Goal: Task Accomplishment & Management: Use online tool/utility

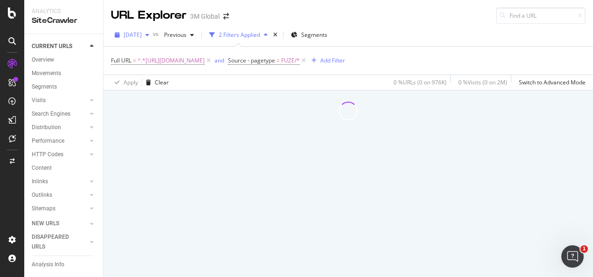
click at [138, 35] on span "[DATE]" at bounding box center [133, 35] width 18 height 8
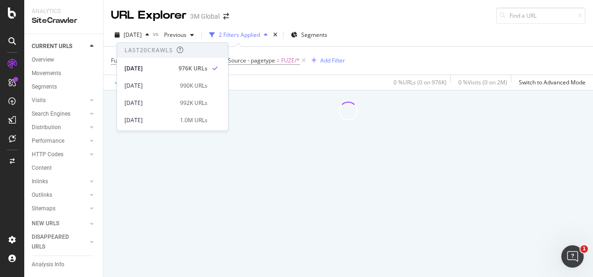
click at [271, 81] on div "Apply Clear 0 % URLs ( 0 on 976K ) 0 % Visits ( 0 on 2M ) Switch to Advanced Mo…" at bounding box center [349, 82] width 490 height 15
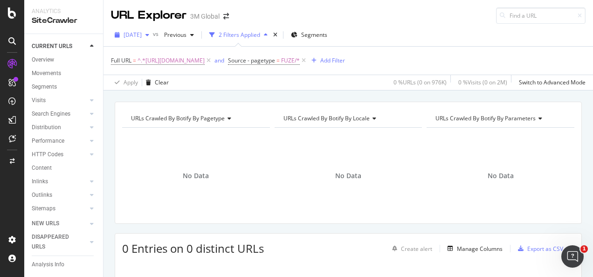
click at [142, 35] on span "[DATE]" at bounding box center [133, 35] width 18 height 8
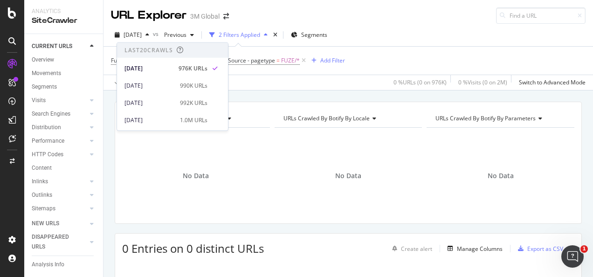
click at [279, 83] on div "Apply Clear 0 % URLs ( 0 on 976K ) 0 % Visits ( 0 on 2M ) Switch to Advanced Mo…" at bounding box center [349, 82] width 490 height 15
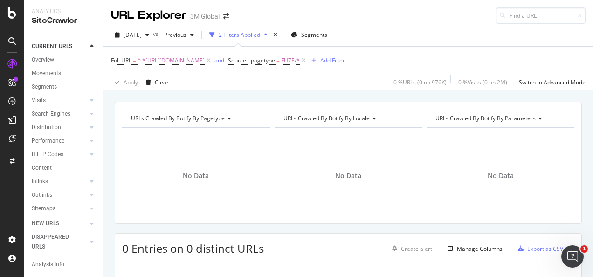
click at [205, 60] on span "^.*https://www.3mphilippines.com.ph/3M/en_PH/electronics-ph/Semi-Conductors/.*$" at bounding box center [171, 60] width 67 height 13
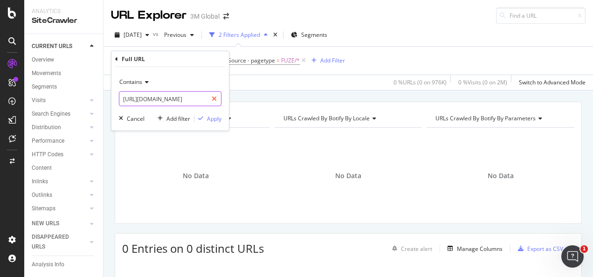
click at [209, 98] on div at bounding box center [215, 98] width 14 height 15
click at [202, 98] on input "text" at bounding box center [170, 98] width 102 height 15
paste input "https://www.3m.com.au/3M/en_AU/p/dc/v101324092/"
type input "https://www.3m.com.au/3M/en_AU/p/dc/v101324092/"
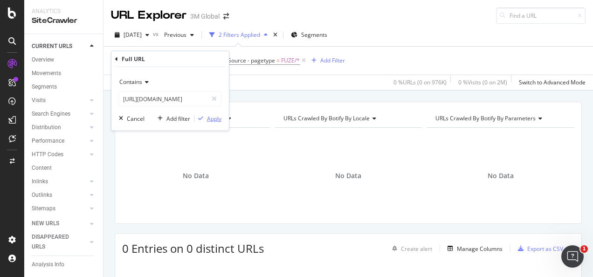
click at [211, 117] on div "Apply" at bounding box center [214, 118] width 14 height 8
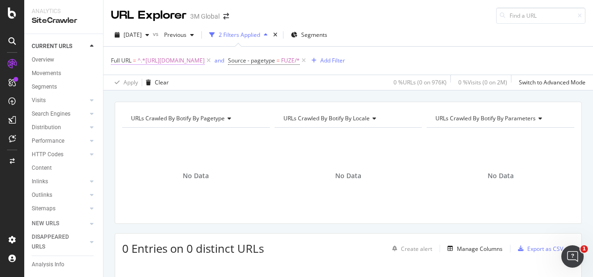
click at [167, 62] on span "^.*https://www.3m.com.au/3M/en_AU/p/dc/v101324092/.*$" at bounding box center [171, 60] width 67 height 13
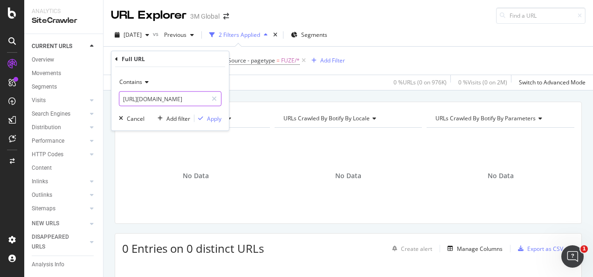
drag, startPoint x: 214, startPoint y: 100, endPoint x: 203, endPoint y: 98, distance: 10.5
click at [213, 100] on icon at bounding box center [214, 99] width 5 height 7
click at [196, 98] on input "text" at bounding box center [170, 98] width 102 height 15
paste input "https://www.3m.com.au/3M/en_AU/p/dc/v101276863/"
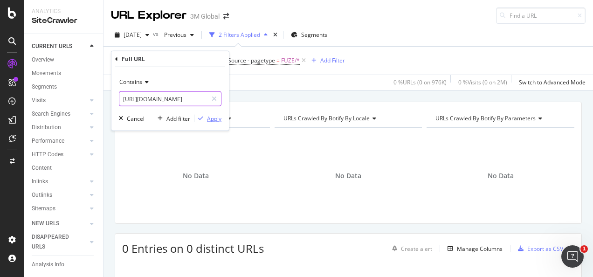
type input "https://www.3m.com.au/3M/en_AU/p/dc/v101276863/"
click at [215, 121] on div "Apply" at bounding box center [214, 118] width 14 height 8
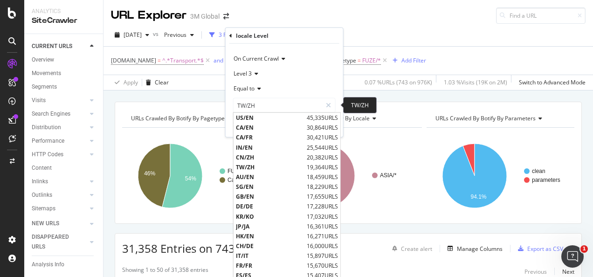
scroll to position [93, 0]
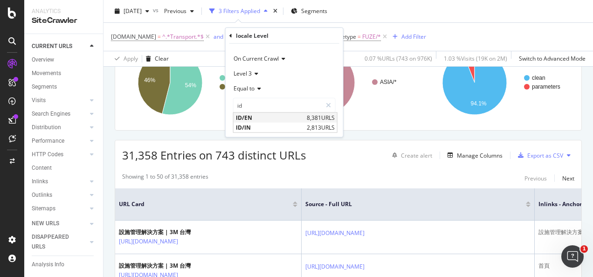
click at [251, 119] on span "ID/EN" at bounding box center [270, 118] width 69 height 8
type input "ID/EN"
click at [331, 128] on div "Apply" at bounding box center [328, 125] width 14 height 8
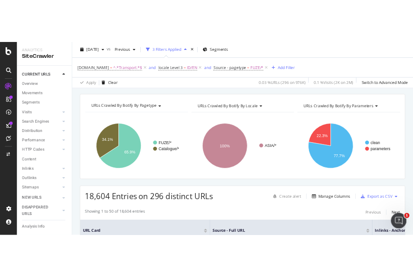
scroll to position [47, 0]
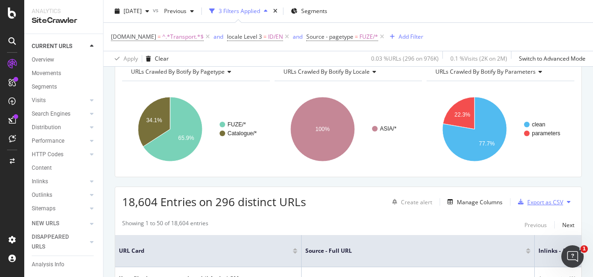
click at [531, 201] on div "Export as CSV" at bounding box center [546, 202] width 36 height 8
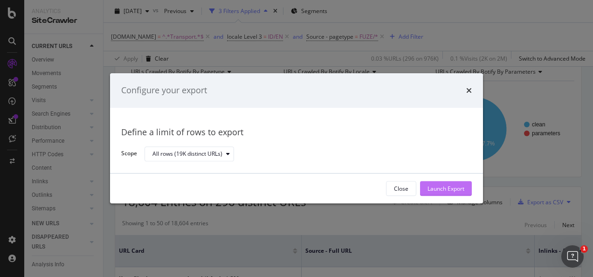
click at [436, 185] on div "Launch Export" at bounding box center [446, 189] width 37 height 8
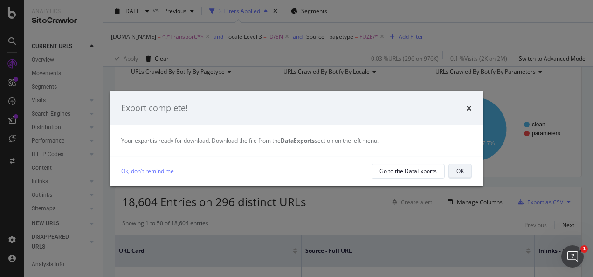
click at [467, 171] on button "OK" at bounding box center [460, 171] width 23 height 15
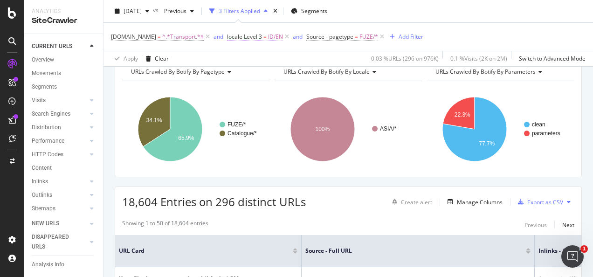
click at [251, 36] on span "locale Level 3" at bounding box center [244, 37] width 35 height 8
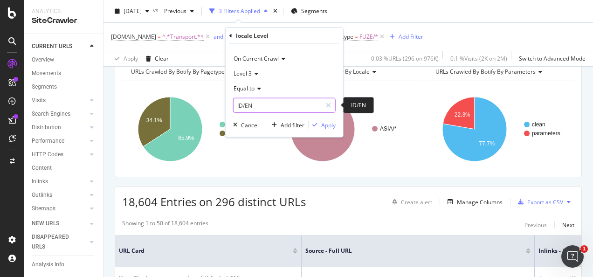
click at [276, 105] on input "ID/EN" at bounding box center [278, 105] width 88 height 15
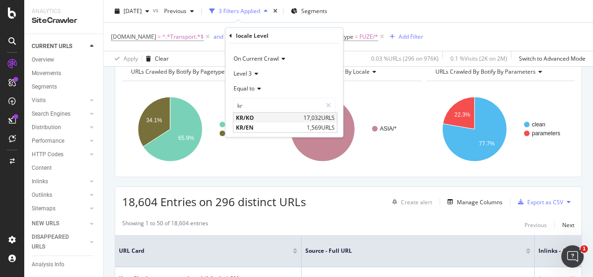
click at [260, 119] on span "KR/KO" at bounding box center [268, 118] width 65 height 8
type input "KR/KO"
click at [327, 123] on div "Apply" at bounding box center [328, 125] width 14 height 8
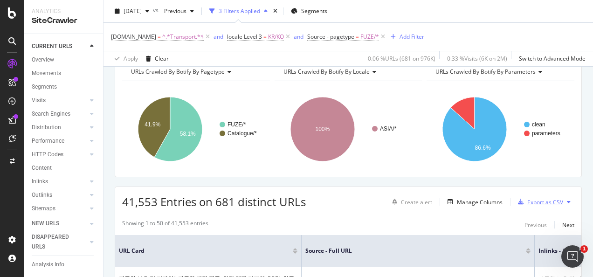
click at [539, 203] on div "Export as CSV" at bounding box center [546, 202] width 36 height 8
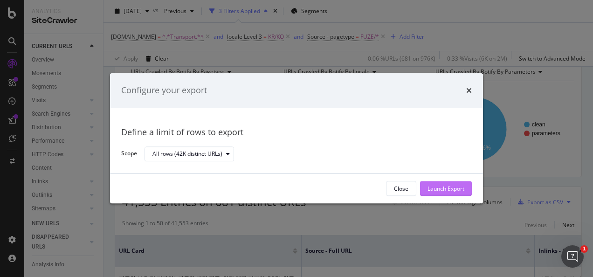
click at [467, 188] on button "Launch Export" at bounding box center [446, 188] width 52 height 15
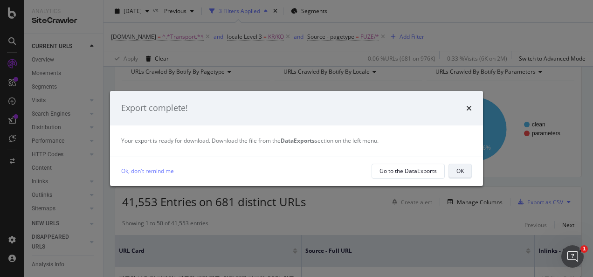
click at [460, 172] on div "OK" at bounding box center [460, 171] width 7 height 8
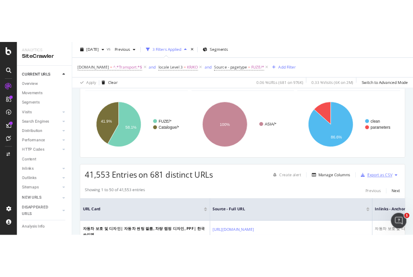
scroll to position [47, 0]
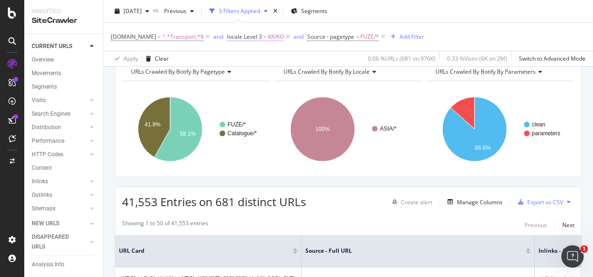
click at [268, 35] on span "KR/KO" at bounding box center [276, 36] width 16 height 13
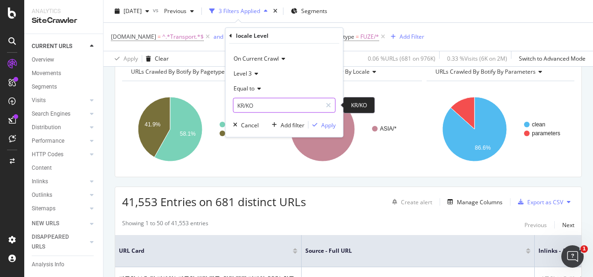
click at [254, 105] on input "KR/KO" at bounding box center [278, 105] width 88 height 15
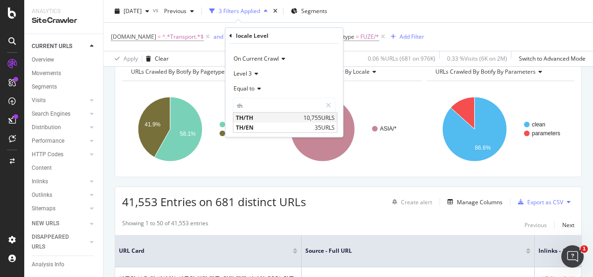
click at [253, 118] on span "TH/TH" at bounding box center [268, 118] width 65 height 8
type input "TH/TH"
click at [322, 123] on div "Apply" at bounding box center [328, 125] width 14 height 8
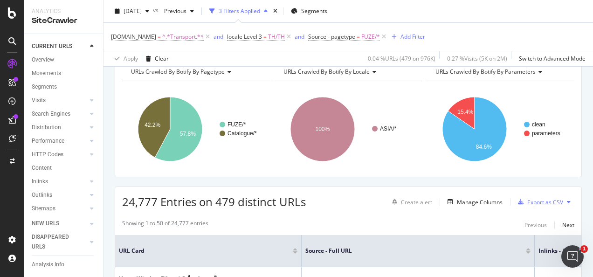
click at [542, 204] on div "Export as CSV" at bounding box center [546, 202] width 36 height 8
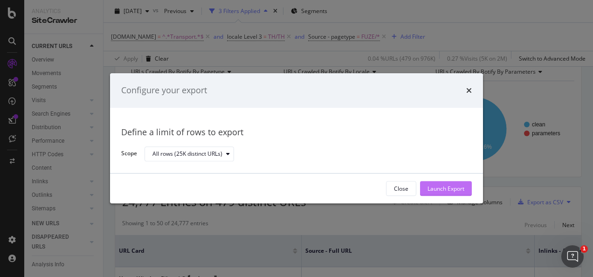
click at [450, 192] on div "Launch Export" at bounding box center [446, 189] width 37 height 8
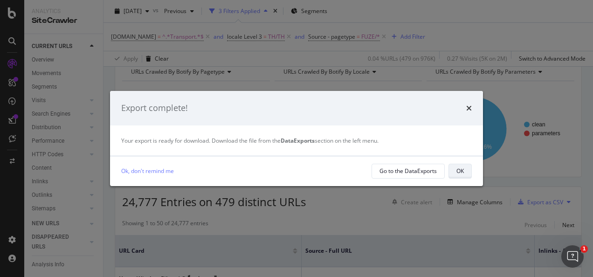
click at [452, 173] on button "OK" at bounding box center [460, 171] width 23 height 15
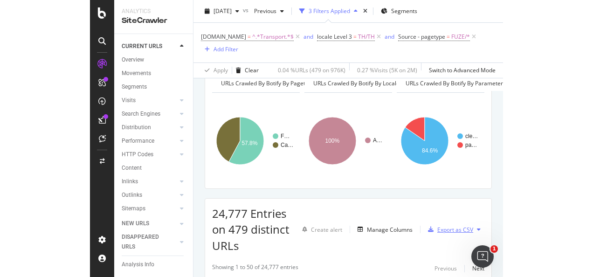
scroll to position [58, 0]
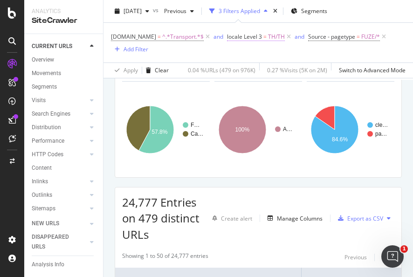
click at [264, 35] on span "=" at bounding box center [265, 37] width 3 height 8
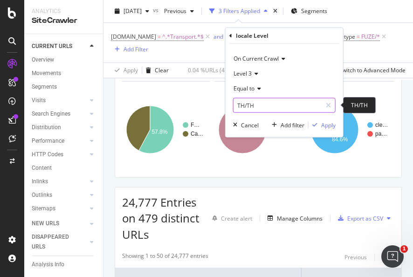
click at [264, 108] on input "TH/TH" at bounding box center [278, 105] width 88 height 15
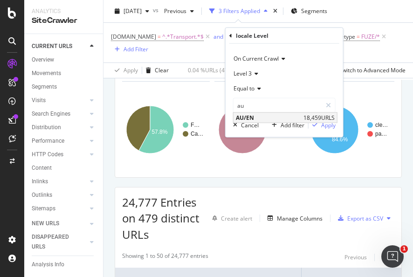
click at [259, 120] on span "AU/EN" at bounding box center [268, 118] width 65 height 8
type input "AU/EN"
click at [324, 132] on div "On Current Crawl Level 3 Equal to AU/EN AU/EN Cancel Add filter Apply" at bounding box center [285, 90] width 118 height 93
click at [323, 129] on button "Apply" at bounding box center [322, 124] width 27 height 9
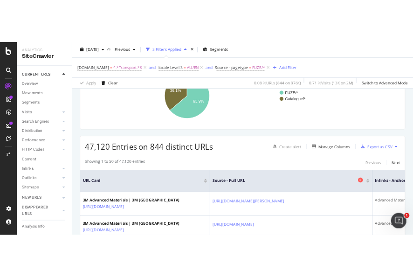
scroll to position [140, 0]
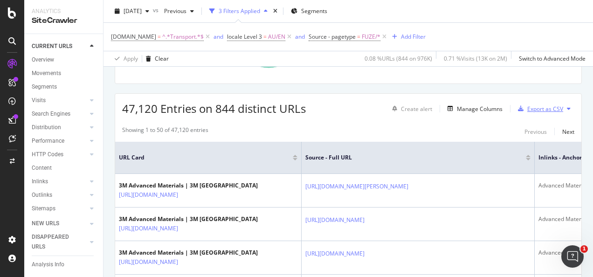
click at [529, 110] on div "Export as CSV" at bounding box center [546, 109] width 36 height 8
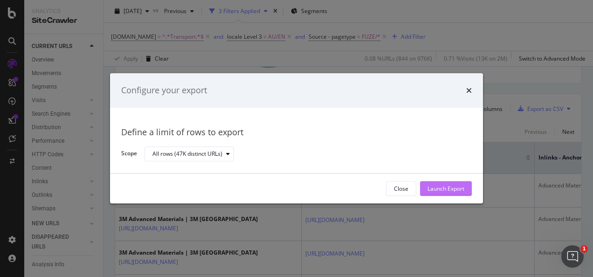
click at [461, 191] on div "Launch Export" at bounding box center [446, 189] width 37 height 8
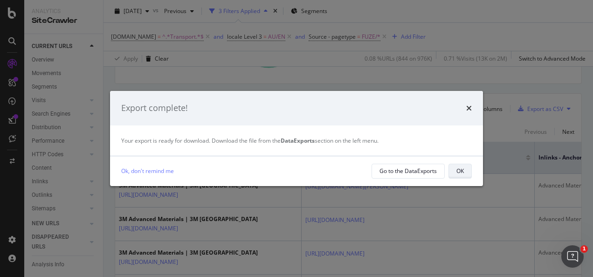
click at [454, 169] on button "OK" at bounding box center [460, 171] width 23 height 15
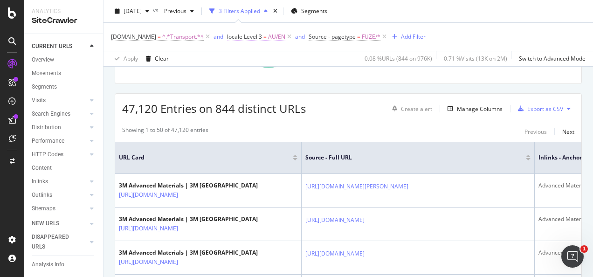
click at [271, 35] on span "AU/EN" at bounding box center [276, 36] width 17 height 13
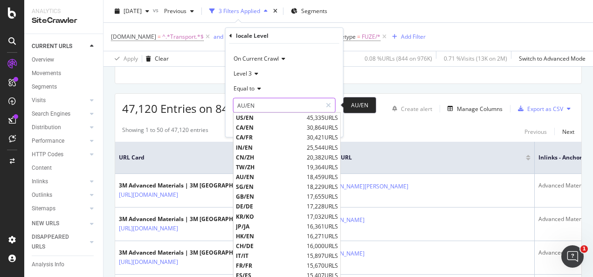
click at [272, 108] on input "AU/EN" at bounding box center [278, 105] width 88 height 15
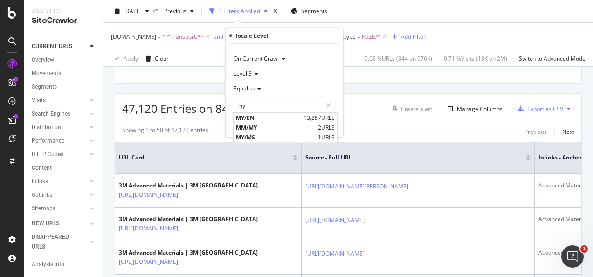
click at [250, 115] on span "MY/EN" at bounding box center [268, 118] width 65 height 8
type input "MY/EN"
click at [320, 125] on div "button" at bounding box center [315, 125] width 13 height 6
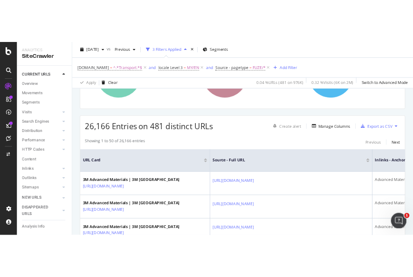
scroll to position [140, 0]
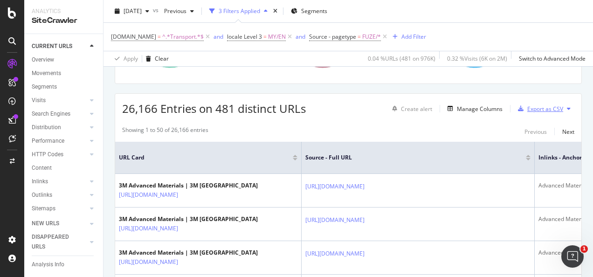
click at [521, 107] on div "button" at bounding box center [521, 109] width 13 height 6
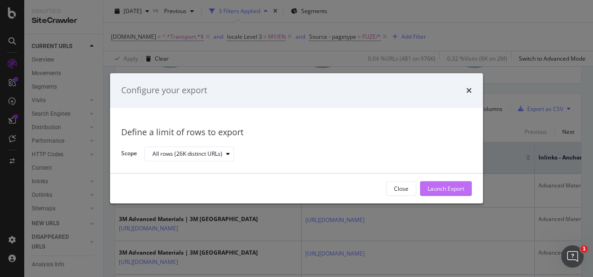
click at [453, 185] on div "Launch Export" at bounding box center [446, 189] width 37 height 8
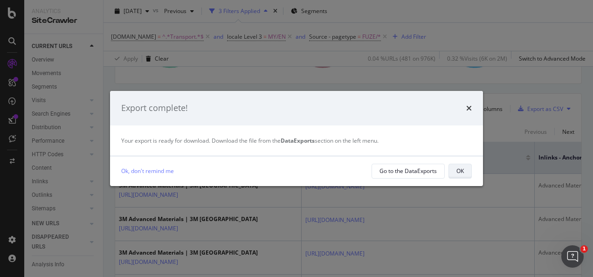
click at [457, 170] on div "OK" at bounding box center [460, 171] width 7 height 8
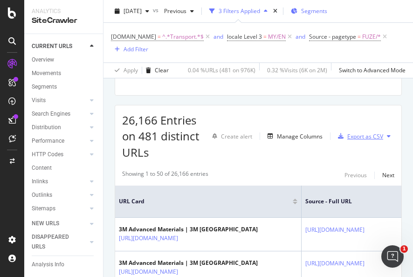
scroll to position [152, 0]
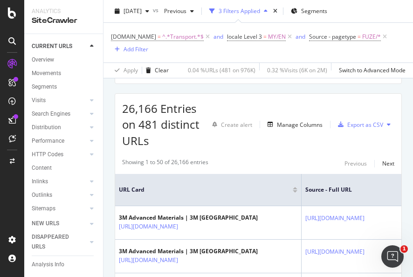
click at [263, 41] on span "locale Level 3 = MY/EN" at bounding box center [260, 36] width 67 height 13
click at [260, 35] on span "locale Level 3 = MY/EN" at bounding box center [256, 37] width 59 height 8
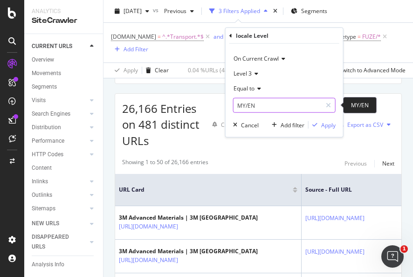
click at [266, 106] on input "MY/EN" at bounding box center [278, 105] width 88 height 15
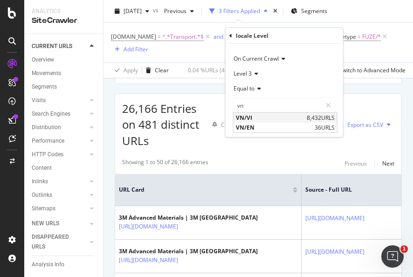
click at [255, 114] on span "VN/VI" at bounding box center [270, 118] width 69 height 8
type input "VN/VI"
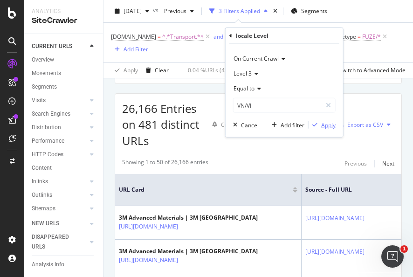
click at [328, 121] on div "Apply" at bounding box center [328, 125] width 14 height 8
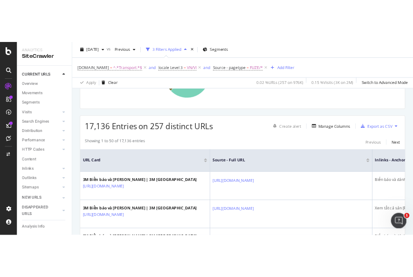
scroll to position [140, 0]
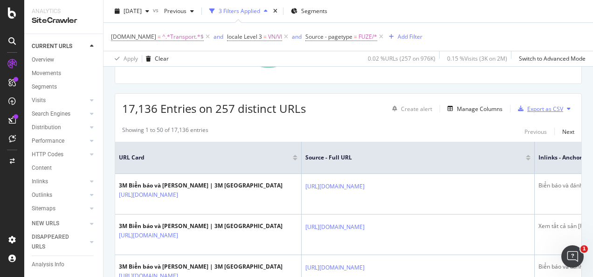
click at [545, 107] on div "Export as CSV" at bounding box center [546, 109] width 36 height 8
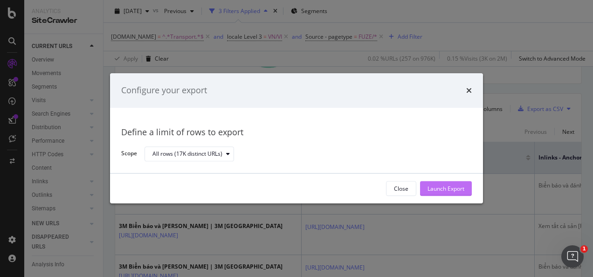
click at [446, 195] on div "Launch Export" at bounding box center [446, 189] width 37 height 14
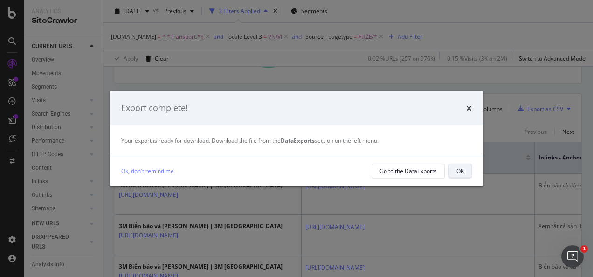
click at [462, 173] on div "OK" at bounding box center [460, 171] width 7 height 8
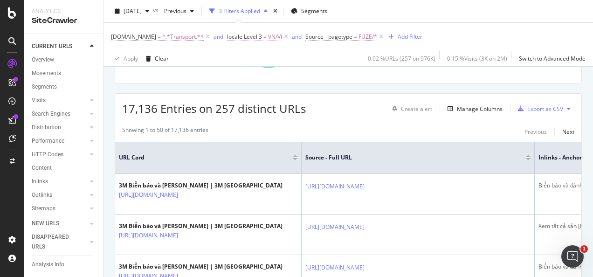
click at [259, 36] on span "locale Level 3" at bounding box center [244, 37] width 35 height 8
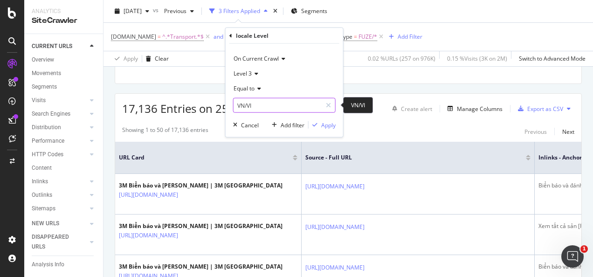
click at [252, 103] on input "VN/VI" at bounding box center [278, 105] width 88 height 15
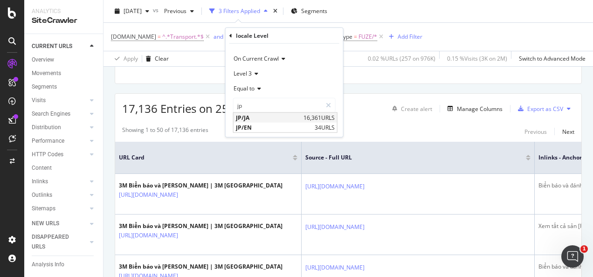
click at [257, 119] on span "JP/JA" at bounding box center [268, 118] width 65 height 8
type input "JP/JA"
click at [327, 123] on div "Apply" at bounding box center [328, 125] width 14 height 8
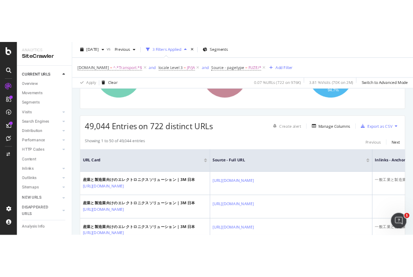
scroll to position [140, 0]
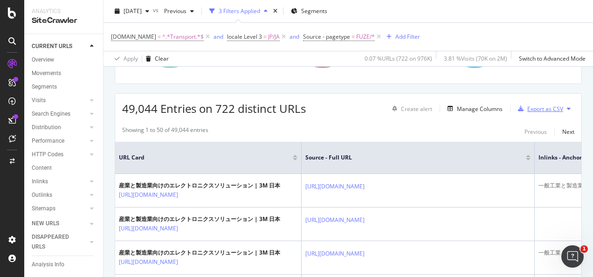
click at [528, 106] on div "Export as CSV" at bounding box center [546, 109] width 36 height 8
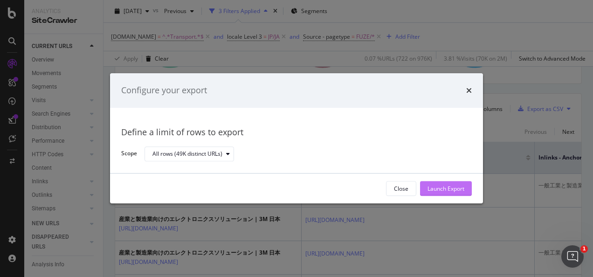
click at [456, 188] on div "Launch Export" at bounding box center [446, 189] width 37 height 8
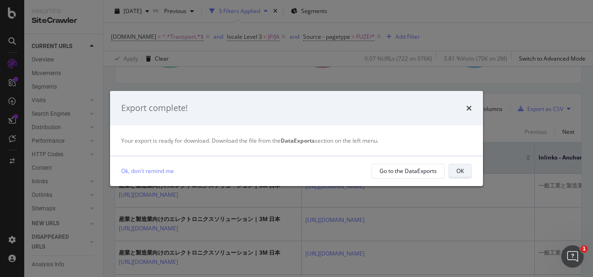
click at [465, 171] on button "OK" at bounding box center [460, 171] width 23 height 15
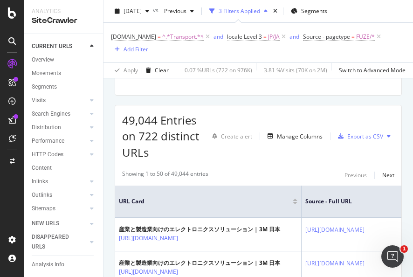
scroll to position [152, 0]
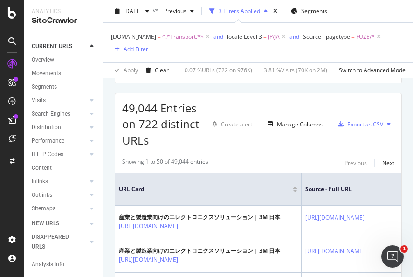
click at [257, 38] on span "locale Level 3" at bounding box center [244, 37] width 35 height 8
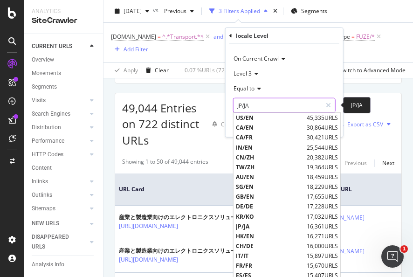
click at [251, 105] on input "JP/JA" at bounding box center [278, 105] width 88 height 15
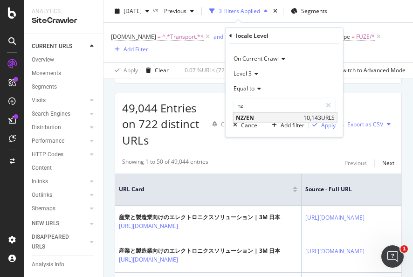
click at [268, 114] on span "NZ/EN" at bounding box center [268, 118] width 65 height 8
type input "NZ/EN"
click at [325, 127] on div "Apply" at bounding box center [328, 125] width 14 height 8
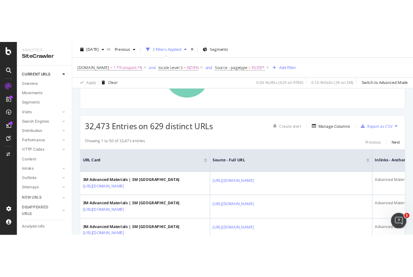
scroll to position [140, 0]
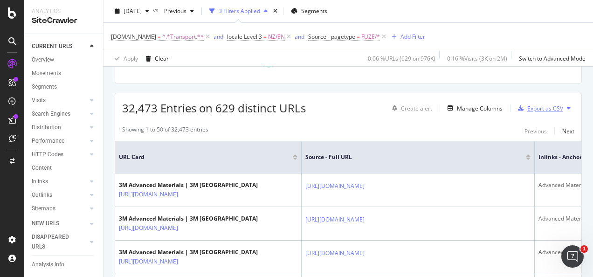
click at [537, 107] on div "Export as CSV" at bounding box center [546, 109] width 36 height 8
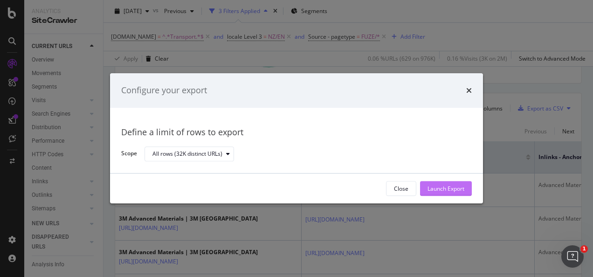
click at [446, 185] on div "Launch Export" at bounding box center [446, 189] width 37 height 8
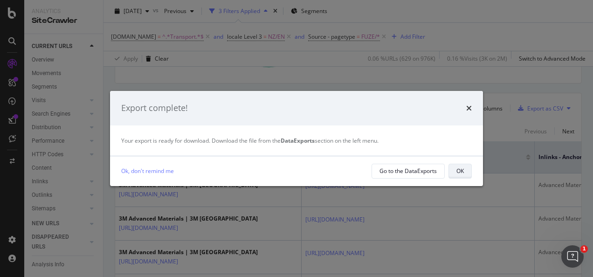
click at [460, 168] on div "OK" at bounding box center [460, 171] width 7 height 8
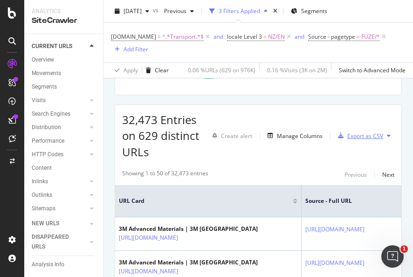
scroll to position [152, 0]
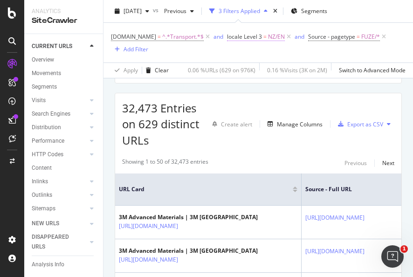
click at [264, 36] on span "=" at bounding box center [265, 37] width 3 height 8
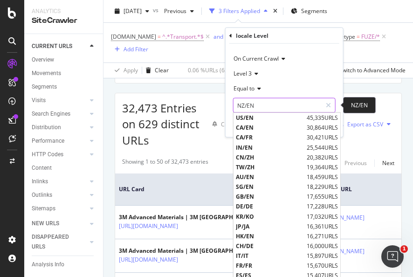
click at [264, 103] on input "NZ/EN" at bounding box center [278, 105] width 88 height 15
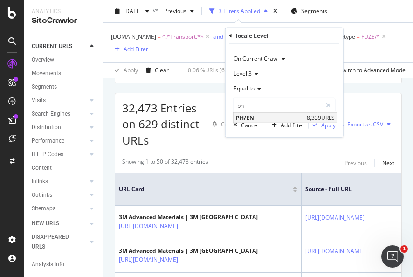
click at [257, 117] on span "PH/EN" at bounding box center [270, 118] width 69 height 8
type input "PH/EN"
click at [327, 123] on div "Apply" at bounding box center [328, 125] width 14 height 8
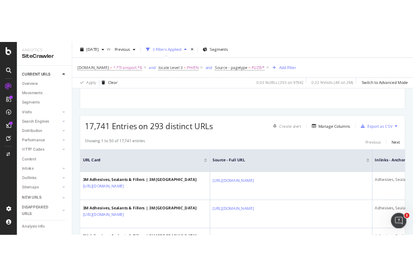
scroll to position [141, 0]
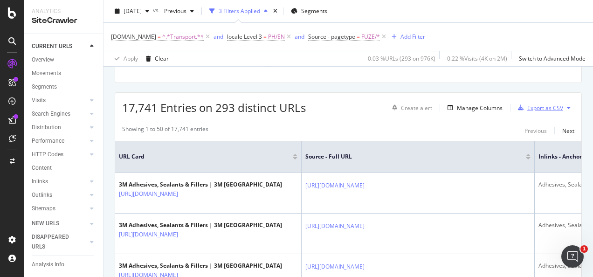
click at [529, 105] on div "Export as CSV" at bounding box center [546, 108] width 36 height 8
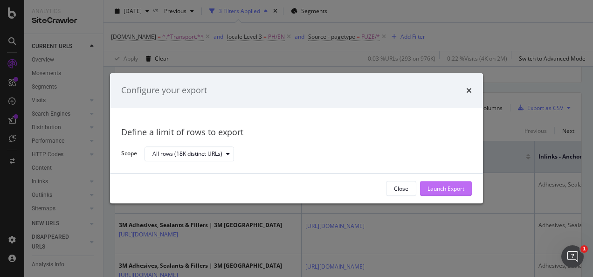
click at [444, 188] on div "Launch Export" at bounding box center [446, 189] width 37 height 8
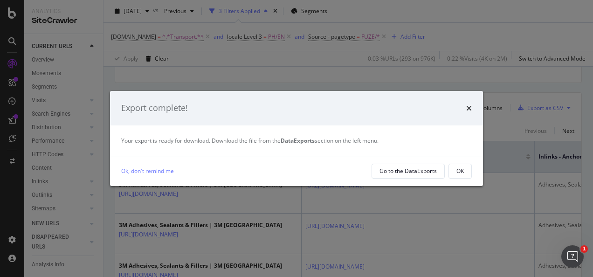
click at [464, 179] on div "Ok, don't remind me Go to the DataExports OK" at bounding box center [296, 171] width 373 height 30
click at [461, 175] on div "OK" at bounding box center [460, 171] width 7 height 8
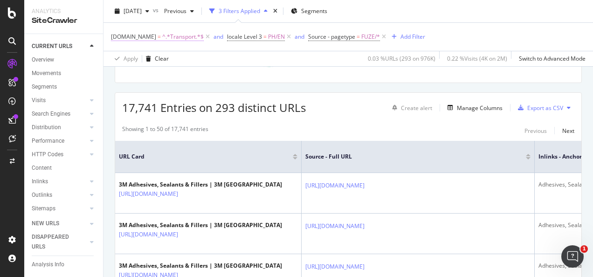
click at [174, 37] on span "^.*Transport.*$" at bounding box center [183, 36] width 42 height 13
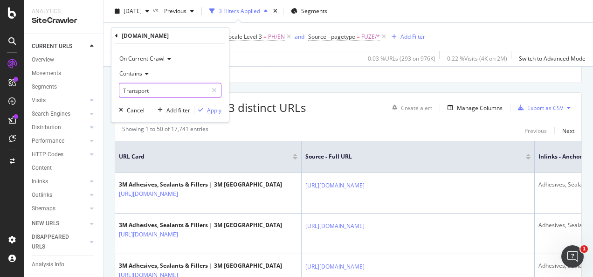
click at [159, 89] on input "Transport" at bounding box center [163, 90] width 88 height 15
type input "s"
type input "Safety"
click at [212, 113] on div "Apply" at bounding box center [214, 110] width 14 height 8
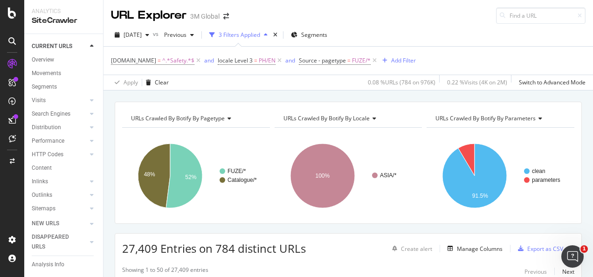
scroll to position [140, 0]
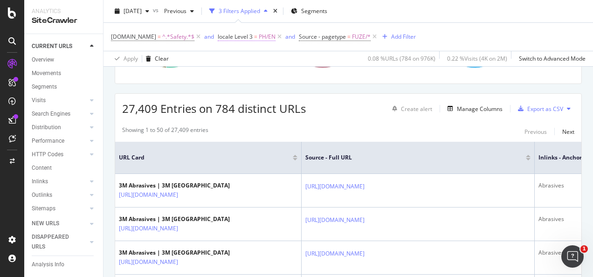
click at [260, 35] on span "PH/EN" at bounding box center [267, 36] width 17 height 13
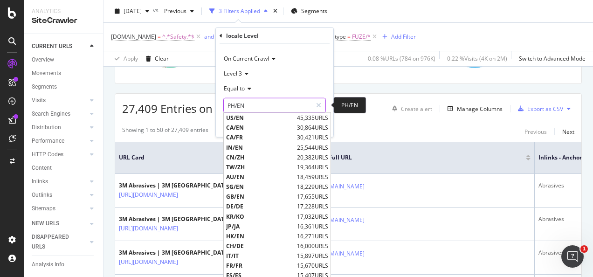
click at [243, 106] on input "PH/EN" at bounding box center [268, 105] width 88 height 15
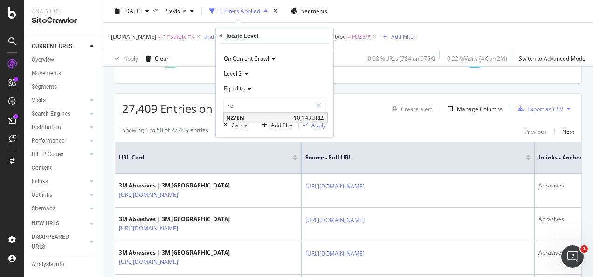
click at [241, 118] on span "NZ/EN" at bounding box center [258, 118] width 65 height 8
type input "NZ/EN"
click at [307, 124] on icon "button" at bounding box center [305, 125] width 5 height 6
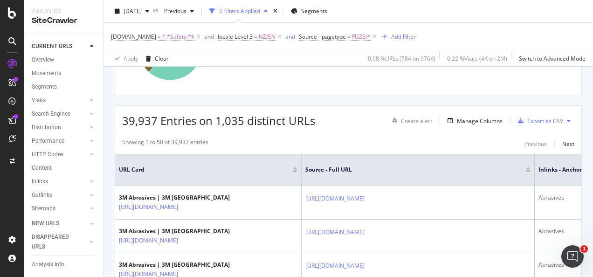
scroll to position [140, 0]
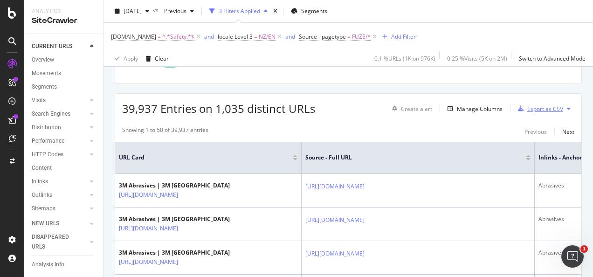
click at [534, 108] on div "Export as CSV" at bounding box center [546, 109] width 36 height 8
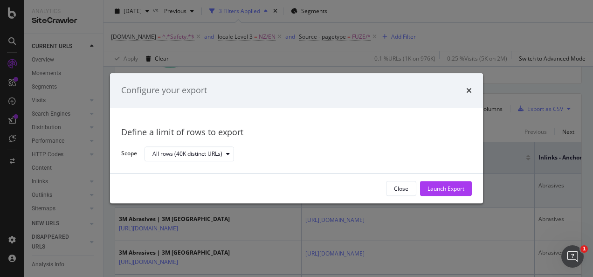
click at [440, 191] on div "Launch Export" at bounding box center [446, 189] width 37 height 8
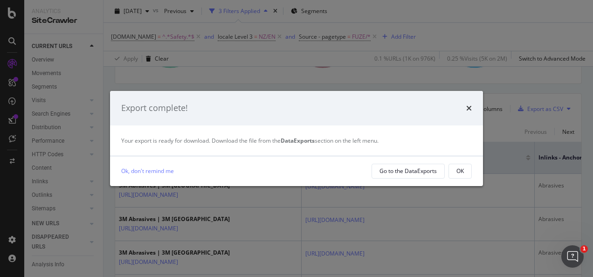
drag, startPoint x: 457, startPoint y: 174, endPoint x: 399, endPoint y: 48, distance: 138.4
click at [455, 174] on button "OK" at bounding box center [460, 171] width 23 height 15
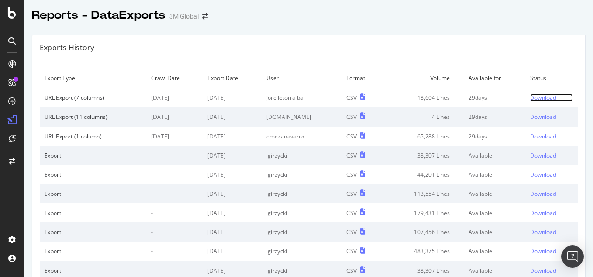
click at [540, 95] on div "Download" at bounding box center [543, 98] width 26 height 8
click at [530, 99] on div "Download" at bounding box center [543, 98] width 26 height 8
click at [530, 97] on div "Download" at bounding box center [543, 98] width 26 height 8
click at [535, 96] on div "Download" at bounding box center [543, 98] width 26 height 8
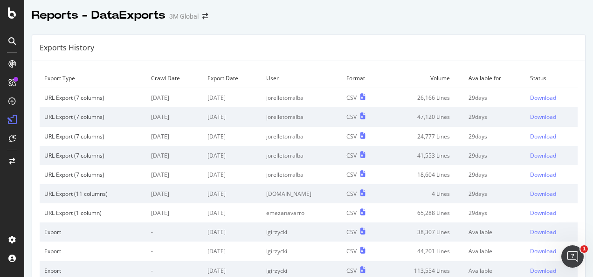
click at [526, 102] on td "Download" at bounding box center [552, 98] width 52 height 20
click at [530, 98] on div "Download" at bounding box center [543, 98] width 26 height 8
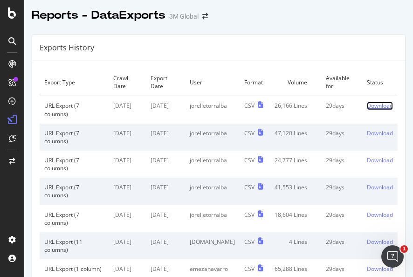
click at [369, 107] on div "Download" at bounding box center [380, 106] width 26 height 8
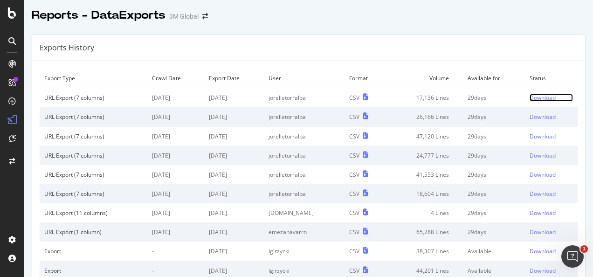
click at [537, 96] on div "Download" at bounding box center [543, 98] width 26 height 8
click at [530, 100] on div "Download" at bounding box center [543, 98] width 26 height 8
click at [543, 98] on div "Download" at bounding box center [543, 98] width 26 height 8
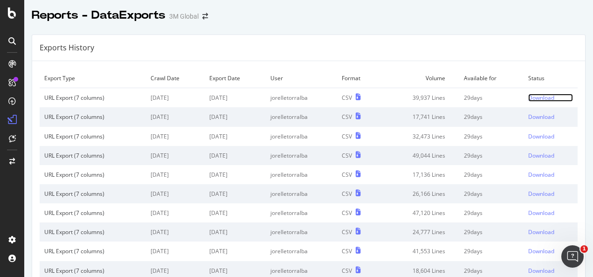
click at [529, 99] on div "Download" at bounding box center [542, 98] width 26 height 8
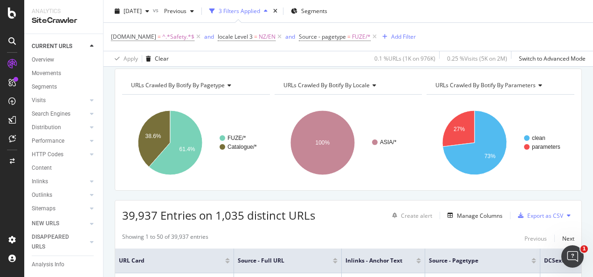
scroll to position [93, 0]
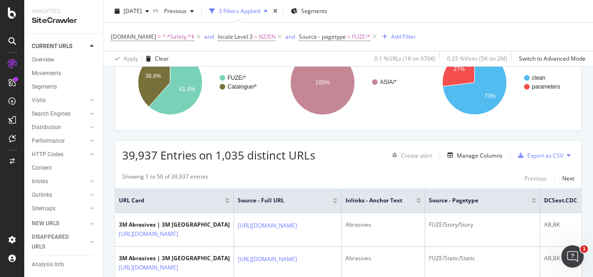
click at [331, 130] on div "URLs Crawled By Botify By pagetype Chart (by Value) Table Expand Export as CSV …" at bounding box center [348, 69] width 467 height 122
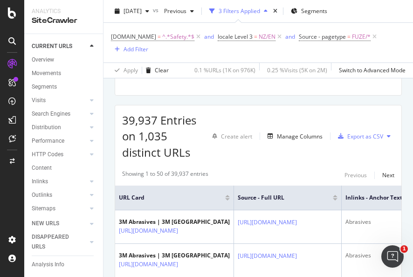
scroll to position [152, 0]
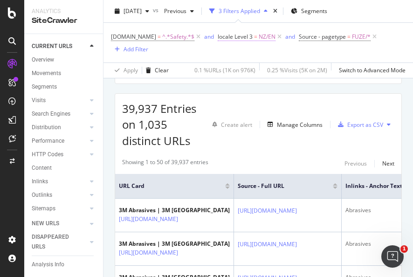
click at [255, 36] on span "locale Level 3 = NZ/EN" at bounding box center [247, 37] width 58 height 8
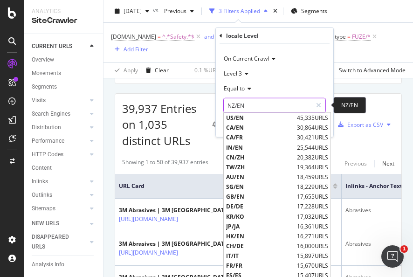
click at [258, 107] on input "NZ/EN" at bounding box center [268, 105] width 88 height 15
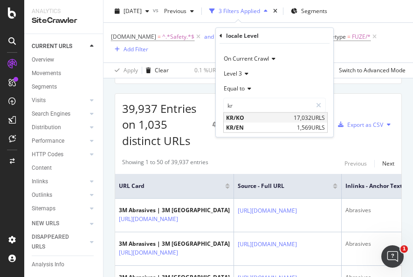
click at [244, 118] on span "KR/KO" at bounding box center [258, 118] width 65 height 8
type input "KR/KO"
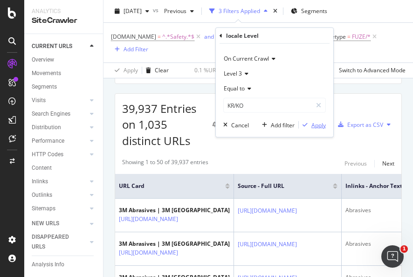
drag, startPoint x: 318, startPoint y: 123, endPoint x: 395, endPoint y: 92, distance: 82.7
click at [318, 123] on div "Apply" at bounding box center [319, 125] width 14 height 8
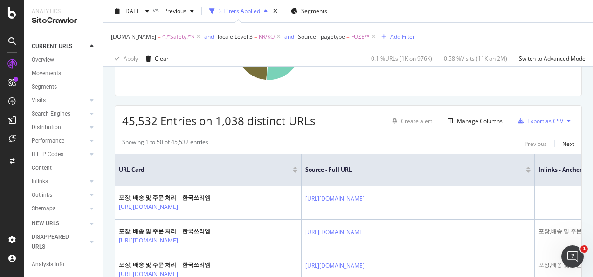
scroll to position [140, 0]
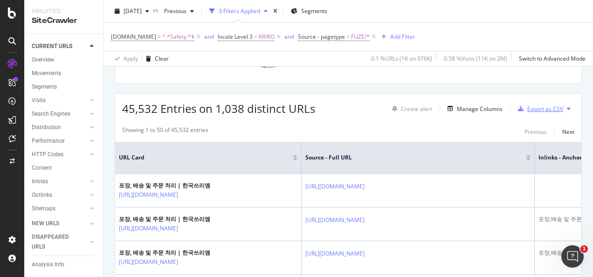
click at [540, 102] on div "Export as CSV" at bounding box center [539, 109] width 49 height 14
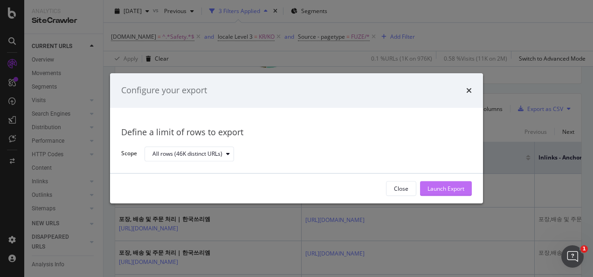
click at [453, 190] on div "Launch Export" at bounding box center [446, 189] width 37 height 8
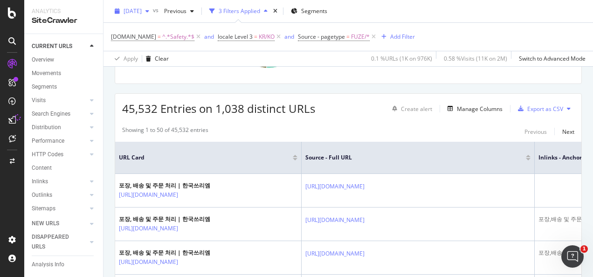
click at [142, 11] on span "[DATE]" at bounding box center [133, 11] width 18 height 8
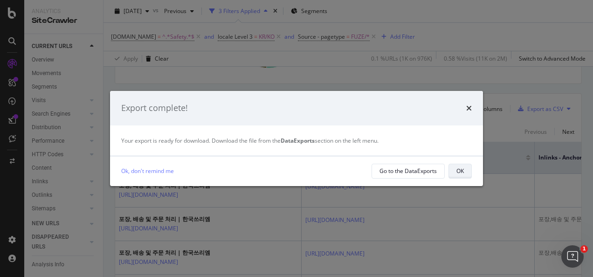
click at [453, 171] on button "OK" at bounding box center [460, 171] width 23 height 15
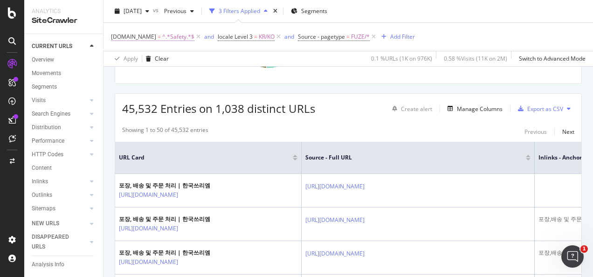
click at [170, 39] on span "^.*Safety.*$" at bounding box center [178, 36] width 32 height 13
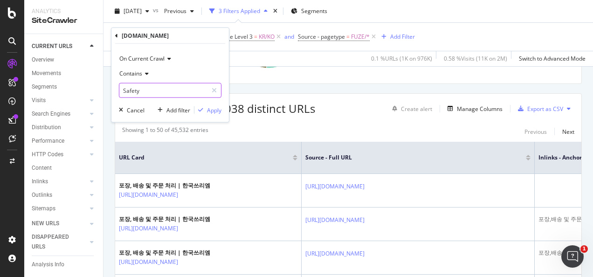
click at [168, 91] on input "Safety" at bounding box center [163, 90] width 88 height 15
type input "r"
type input "Transport"
drag, startPoint x: 204, startPoint y: 111, endPoint x: 372, endPoint y: 274, distance: 234.2
click at [204, 111] on div "button" at bounding box center [201, 110] width 13 height 6
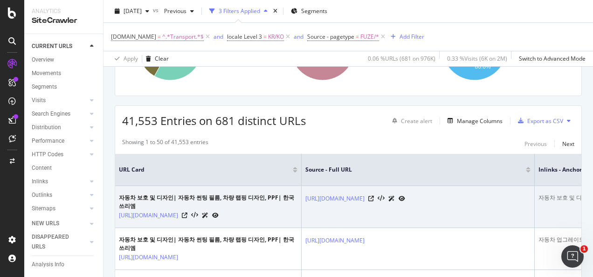
scroll to position [140, 0]
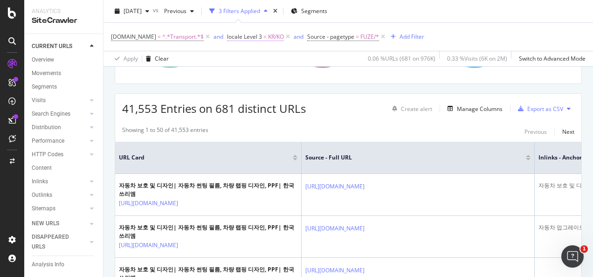
click at [269, 38] on span "KR/KO" at bounding box center [276, 36] width 16 height 13
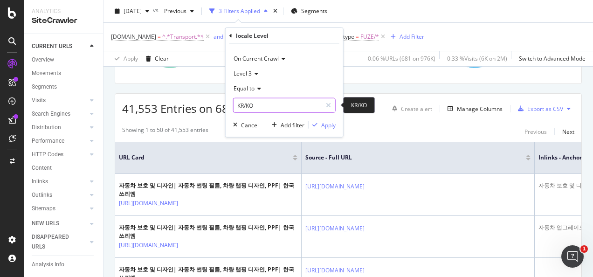
click at [272, 104] on input "KR/KO" at bounding box center [278, 105] width 88 height 15
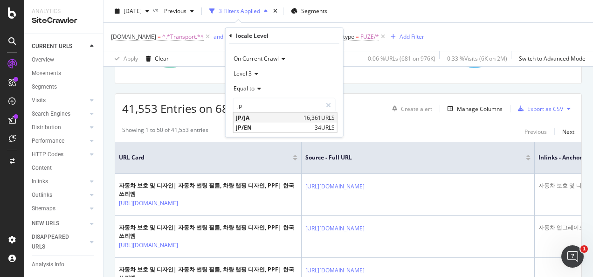
click at [255, 117] on span "JP/JA" at bounding box center [268, 118] width 65 height 8
type input "JP/JA"
click at [326, 126] on div "Apply" at bounding box center [328, 125] width 14 height 8
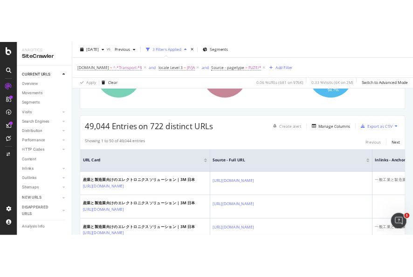
scroll to position [140, 0]
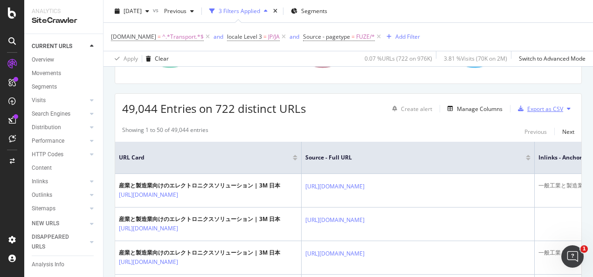
click at [542, 109] on div "Export as CSV" at bounding box center [546, 109] width 36 height 8
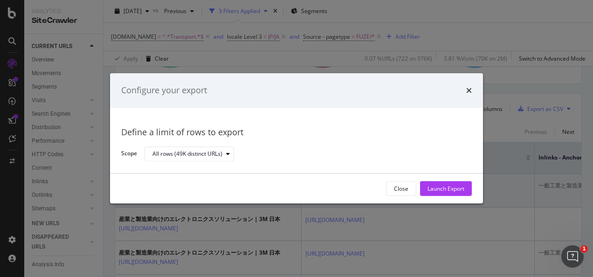
click at [448, 188] on div "Launch Export" at bounding box center [446, 189] width 37 height 8
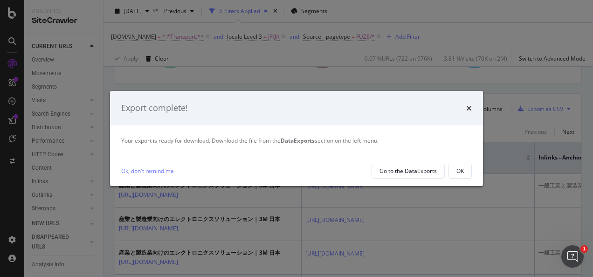
drag, startPoint x: 458, startPoint y: 174, endPoint x: 427, endPoint y: 110, distance: 71.8
click at [458, 174] on div "OK" at bounding box center [460, 171] width 7 height 8
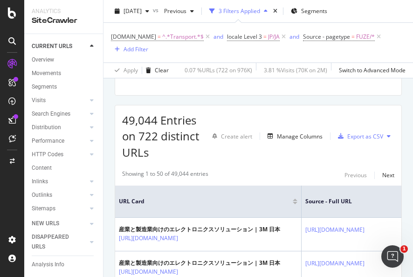
scroll to position [152, 0]
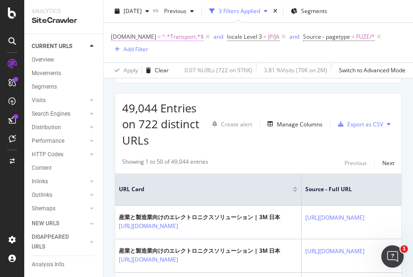
click at [158, 38] on span "=" at bounding box center [159, 37] width 3 height 8
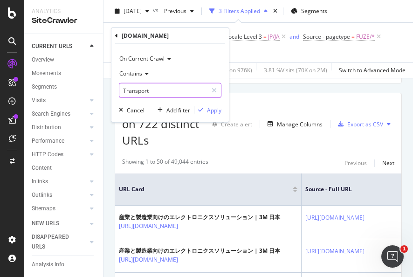
click at [154, 91] on input "Transport" at bounding box center [163, 90] width 88 height 15
type input "Safety"
click at [217, 109] on div "Apply" at bounding box center [214, 110] width 14 height 8
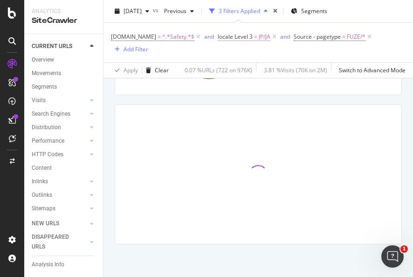
scroll to position [139, 0]
click at [260, 41] on span "JP/JA" at bounding box center [265, 36] width 12 height 13
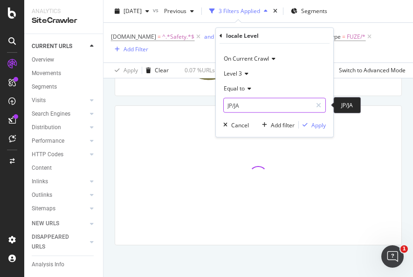
click at [237, 105] on input "JP/JA" at bounding box center [268, 105] width 88 height 15
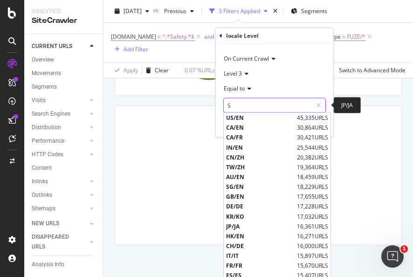
type input "SG"
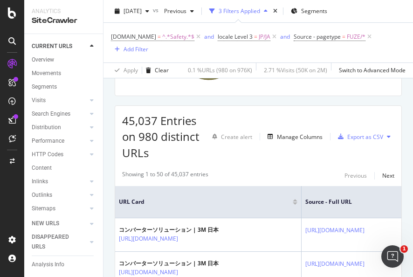
scroll to position [152, 0]
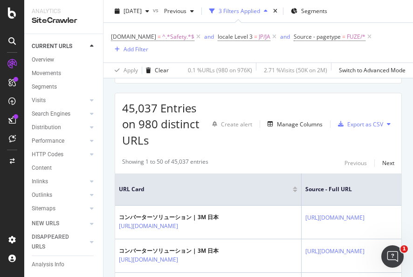
click at [251, 116] on div "Create alert Manage Columns Export as CSV" at bounding box center [302, 124] width 186 height 48
click at [234, 38] on span "locale Level 3" at bounding box center [235, 37] width 35 height 8
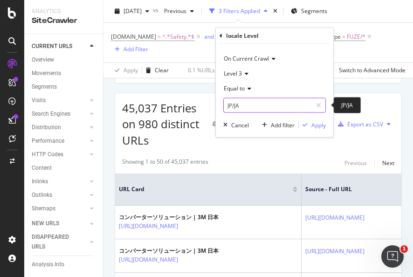
click at [241, 109] on input "JP/JA" at bounding box center [268, 105] width 88 height 15
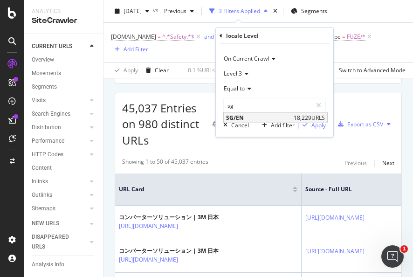
click at [237, 119] on span "SG/EN" at bounding box center [258, 118] width 65 height 8
type input "SG/EN"
click at [307, 128] on div "Apply" at bounding box center [312, 125] width 27 height 8
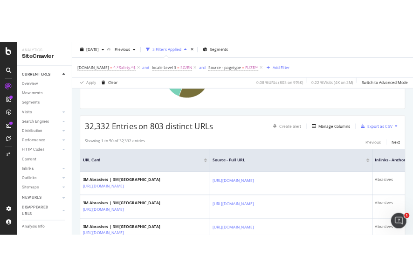
scroll to position [140, 0]
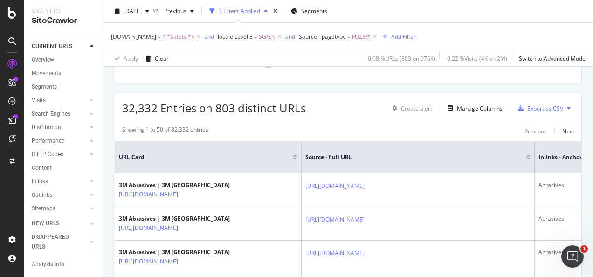
click at [543, 109] on div "Export as CSV" at bounding box center [546, 109] width 36 height 8
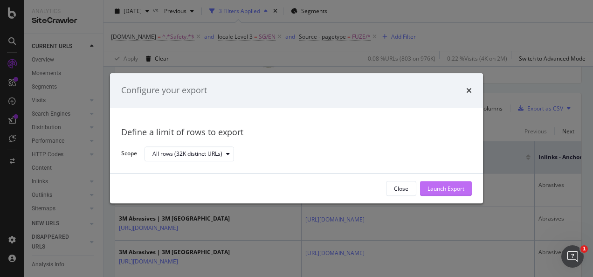
click at [431, 190] on div "Launch Export" at bounding box center [446, 189] width 37 height 8
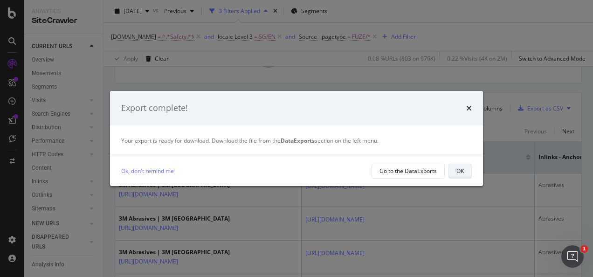
click at [455, 174] on button "OK" at bounding box center [460, 171] width 23 height 15
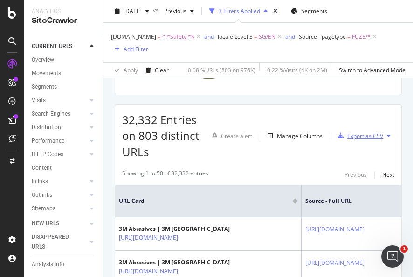
scroll to position [152, 0]
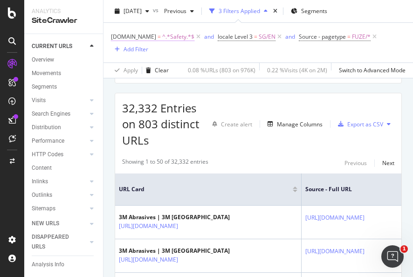
click at [170, 35] on span "^.*Safety.*$" at bounding box center [178, 36] width 32 height 13
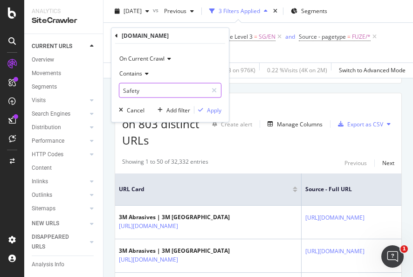
click at [156, 91] on input "Safety" at bounding box center [163, 90] width 88 height 15
type input "Transport"
click at [205, 111] on div "button" at bounding box center [201, 110] width 13 height 6
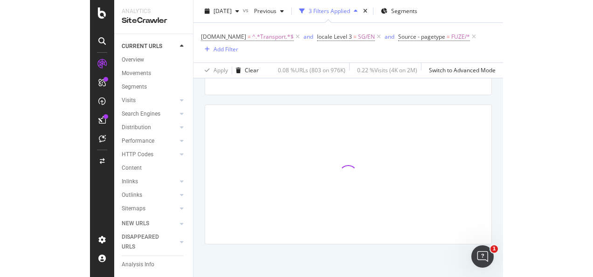
scroll to position [139, 0]
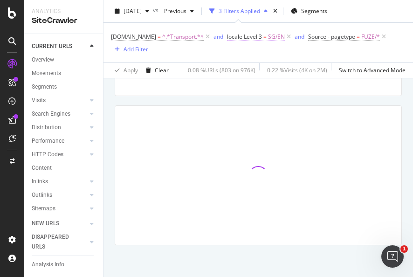
click at [268, 39] on span "SG/EN" at bounding box center [276, 36] width 17 height 13
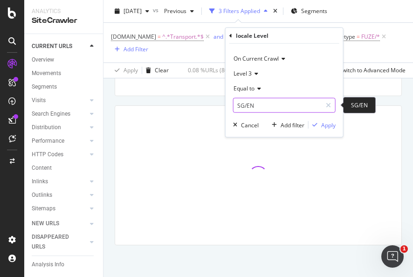
drag, startPoint x: 266, startPoint y: 105, endPoint x: 262, endPoint y: 101, distance: 6.0
click at [266, 105] on input "SG/EN" at bounding box center [278, 105] width 88 height 15
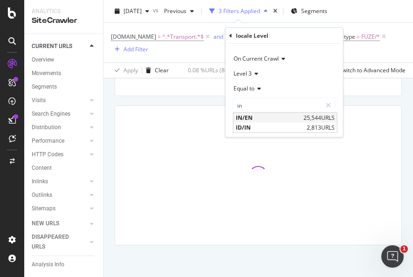
click at [258, 116] on span "IN/EN" at bounding box center [268, 118] width 65 height 8
type input "IN/EN"
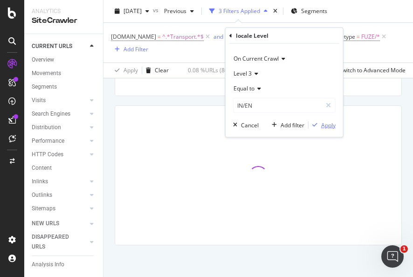
click at [318, 126] on div "button" at bounding box center [315, 125] width 13 height 6
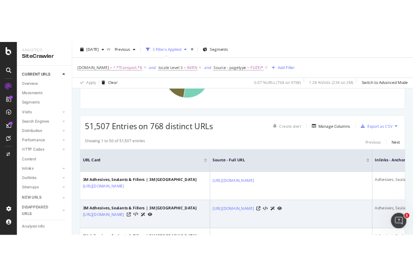
scroll to position [141, 0]
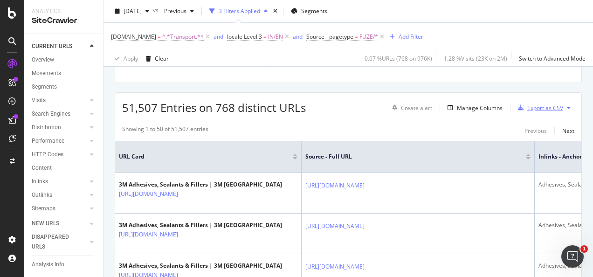
click at [528, 108] on div "Export as CSV" at bounding box center [546, 108] width 36 height 8
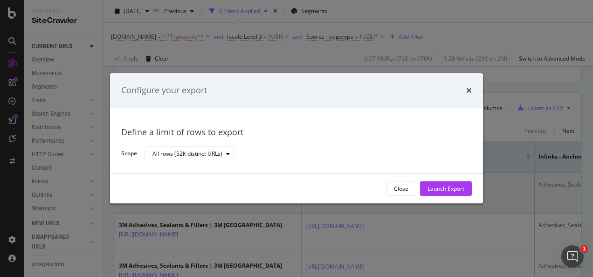
click at [449, 185] on div "Launch Export" at bounding box center [446, 189] width 37 height 14
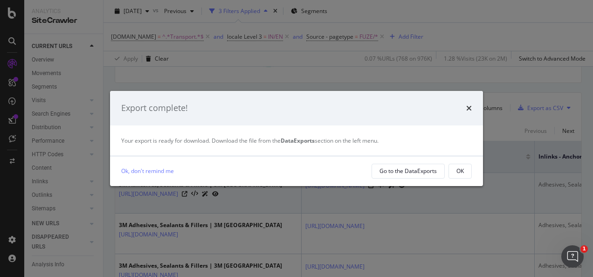
click at [466, 169] on button "OK" at bounding box center [460, 171] width 23 height 15
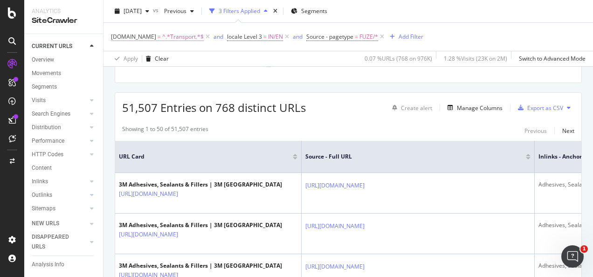
click at [179, 38] on span "^.*Transport.*$" at bounding box center [183, 36] width 42 height 13
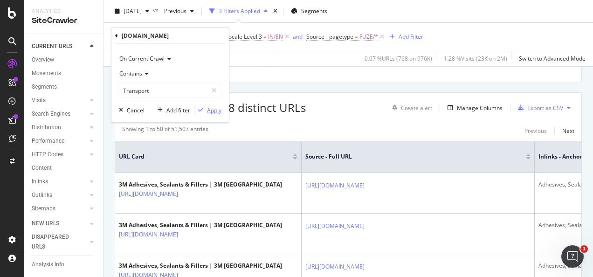
click at [217, 106] on div "Apply" at bounding box center [214, 110] width 14 height 8
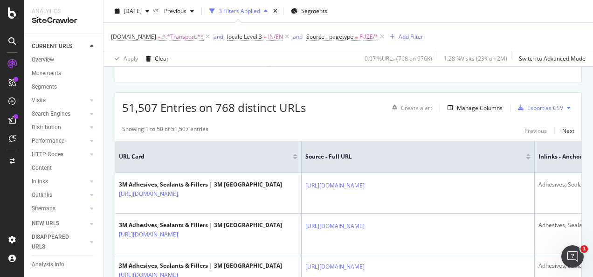
click at [244, 153] on span "URL Card" at bounding box center [205, 157] width 172 height 8
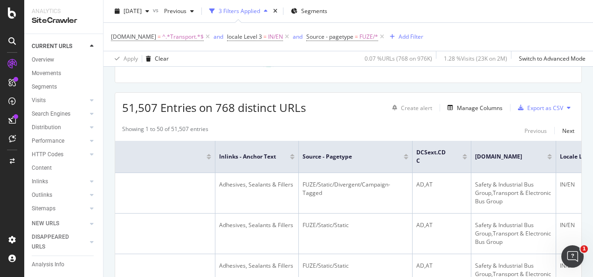
scroll to position [0, 317]
click at [170, 34] on span "^.*Transport.*$" at bounding box center [183, 36] width 42 height 13
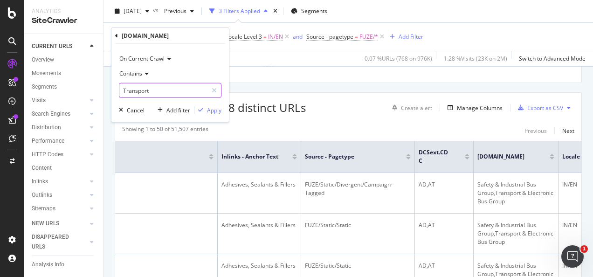
click at [185, 93] on input "Transport" at bounding box center [163, 90] width 88 height 15
type input "Safety"
click at [211, 108] on div "Apply" at bounding box center [214, 110] width 14 height 8
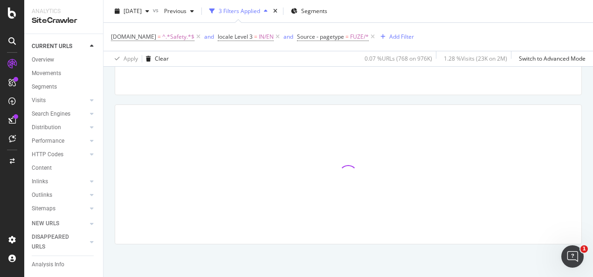
scroll to position [128, 0]
click at [260, 36] on span "IN/EN" at bounding box center [266, 36] width 15 height 13
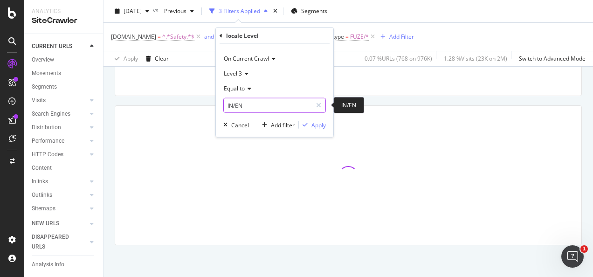
click at [258, 103] on input "IN/EN" at bounding box center [268, 105] width 88 height 15
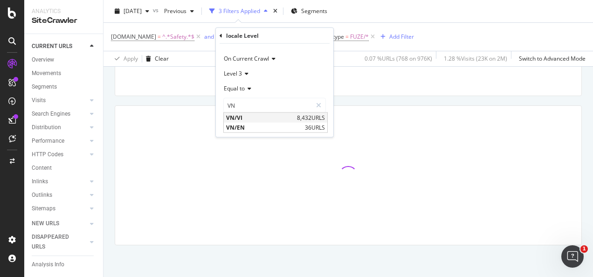
click at [245, 114] on span "VN/VI" at bounding box center [260, 118] width 69 height 8
type input "VN/VI"
click at [310, 124] on div "button" at bounding box center [305, 125] width 13 height 6
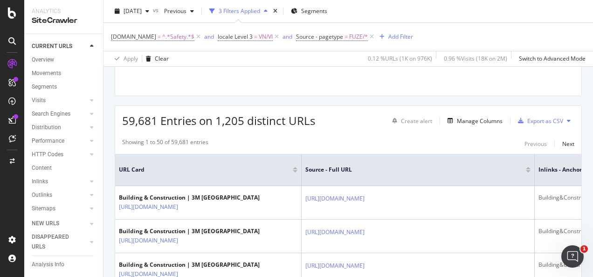
scroll to position [141, 0]
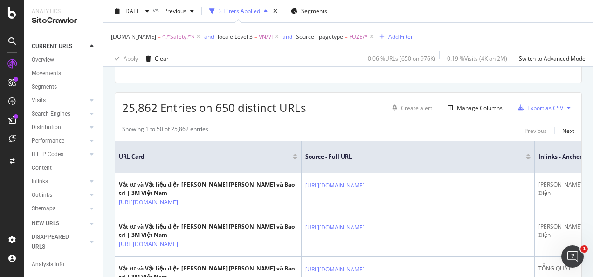
click at [531, 105] on div "Export as CSV" at bounding box center [546, 108] width 36 height 8
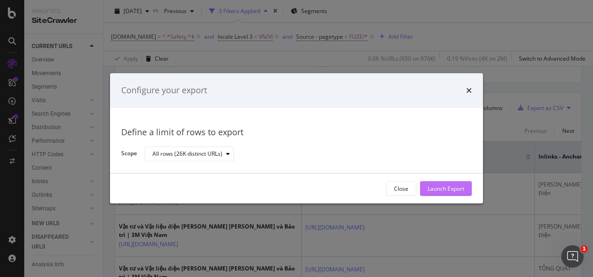
click at [470, 188] on button "Launch Export" at bounding box center [446, 188] width 52 height 15
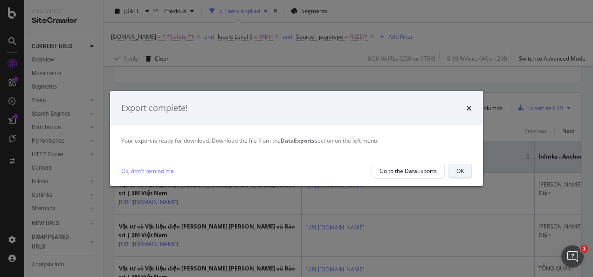
click at [460, 172] on div "OK" at bounding box center [460, 171] width 7 height 8
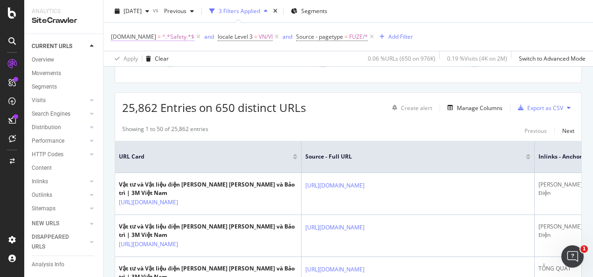
click at [179, 40] on span "^.*Safety.*$" at bounding box center [178, 36] width 32 height 13
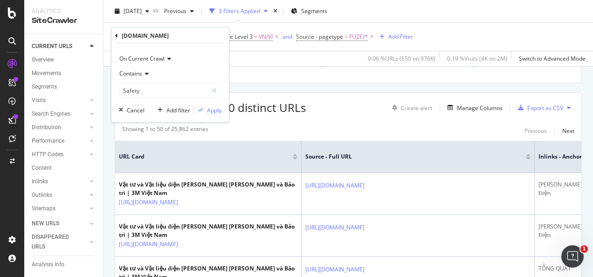
click at [273, 45] on div "DCSext.Business = ^.*Safety.*$ and locale Level 3 = VN/VI and Source - pagetype…" at bounding box center [348, 37] width 475 height 28
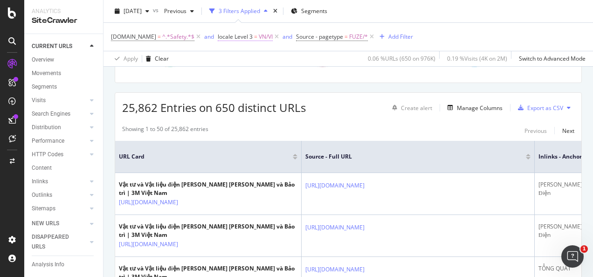
click at [263, 38] on span "VN/VI" at bounding box center [266, 36] width 14 height 13
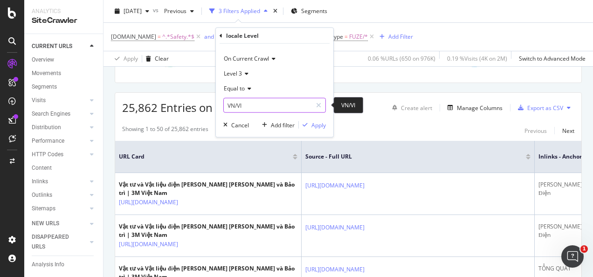
click at [247, 104] on input "VN/VI" at bounding box center [268, 105] width 88 height 15
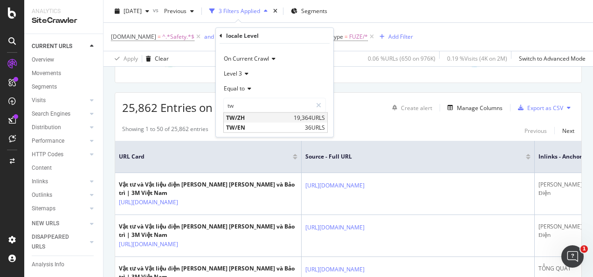
click at [243, 119] on span "TW/ZH" at bounding box center [258, 118] width 65 height 8
type input "TW/ZH"
click at [320, 126] on div "Apply" at bounding box center [319, 125] width 14 height 8
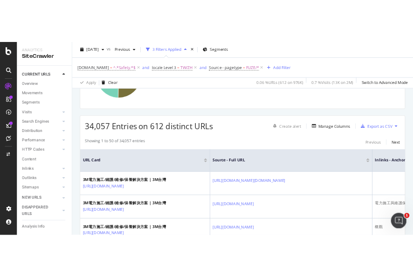
scroll to position [141, 0]
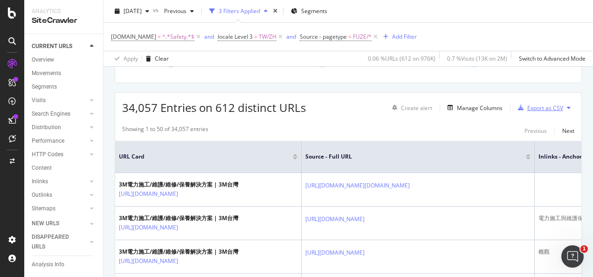
click at [528, 108] on div "Export as CSV" at bounding box center [546, 108] width 36 height 8
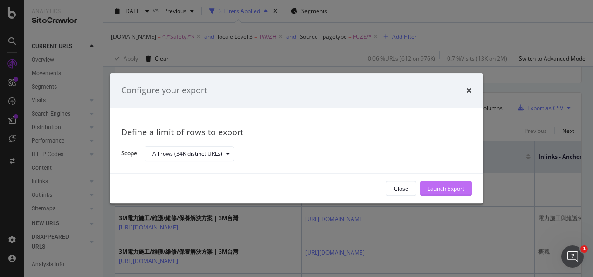
click at [438, 185] on div "Launch Export" at bounding box center [446, 189] width 37 height 8
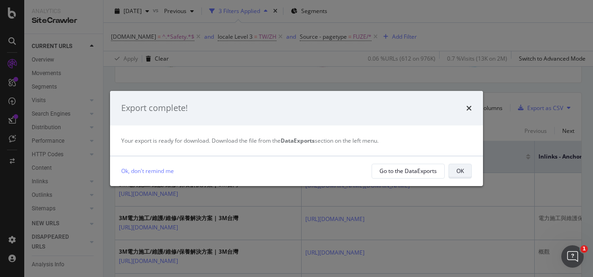
click at [459, 177] on div "OK" at bounding box center [460, 171] width 7 height 13
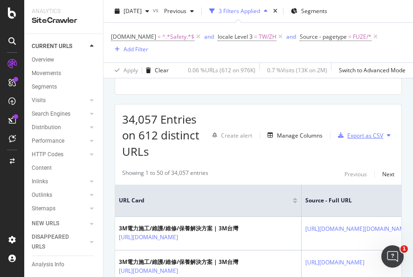
scroll to position [153, 0]
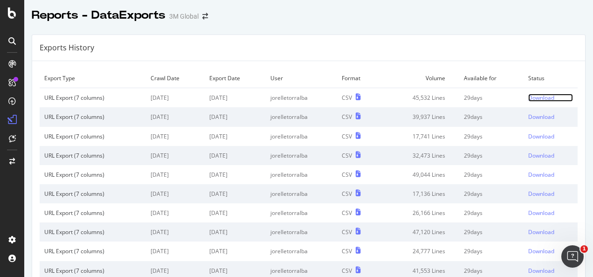
click at [534, 98] on div "Download" at bounding box center [542, 98] width 26 height 8
click at [529, 100] on div "Download" at bounding box center [542, 98] width 26 height 8
click at [544, 95] on link "Download" at bounding box center [551, 98] width 45 height 8
click at [529, 96] on div "Download" at bounding box center [542, 98] width 26 height 8
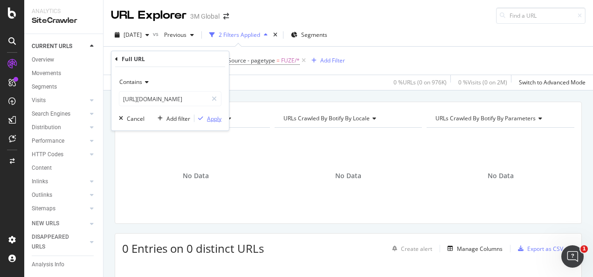
scroll to position [0, 54]
type input "[URL][DOMAIN_NAME]"
click at [208, 118] on div "Apply" at bounding box center [214, 118] width 14 height 8
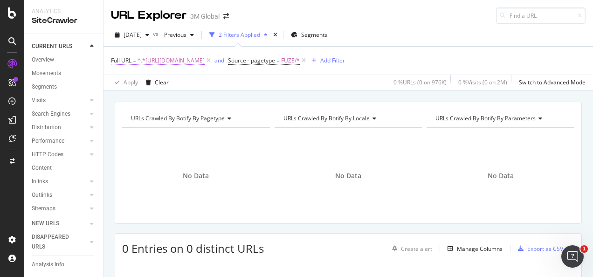
click at [205, 60] on span "^.*[URL][DOMAIN_NAME]" at bounding box center [171, 60] width 67 height 13
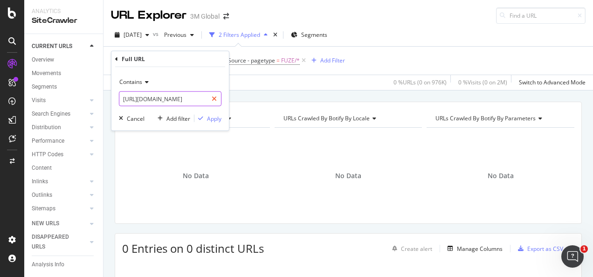
click at [213, 97] on icon at bounding box center [214, 99] width 5 height 7
click at [186, 97] on input "text" at bounding box center [170, 98] width 102 height 15
paste input "[URL][DOMAIN_NAME]"
type input "[URL][DOMAIN_NAME]"
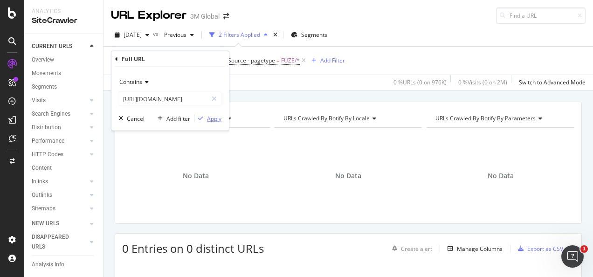
click at [214, 120] on div "Apply" at bounding box center [214, 118] width 14 height 8
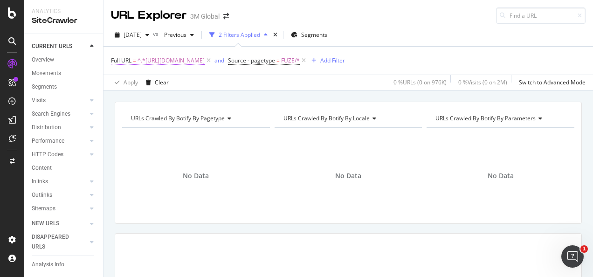
click at [200, 60] on span "^.*[URL][DOMAIN_NAME]" at bounding box center [171, 60] width 67 height 13
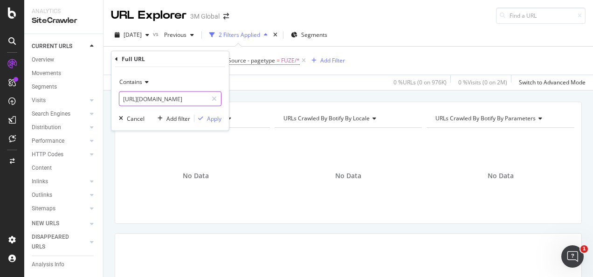
drag, startPoint x: 216, startPoint y: 97, endPoint x: 192, endPoint y: 97, distance: 24.3
click at [215, 97] on icon at bounding box center [214, 99] width 5 height 7
click at [193, 97] on input "text" at bounding box center [170, 98] width 102 height 15
paste input "[URL][DOMAIN_NAME]"
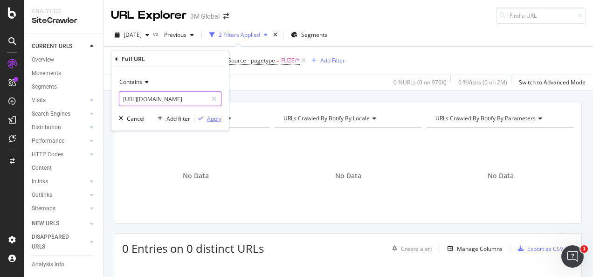
type input "[URL][DOMAIN_NAME]"
click at [214, 118] on div "Apply" at bounding box center [214, 118] width 14 height 8
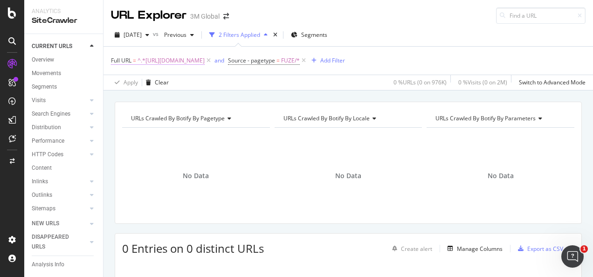
click at [205, 60] on span "^.*[URL][DOMAIN_NAME]" at bounding box center [171, 60] width 67 height 13
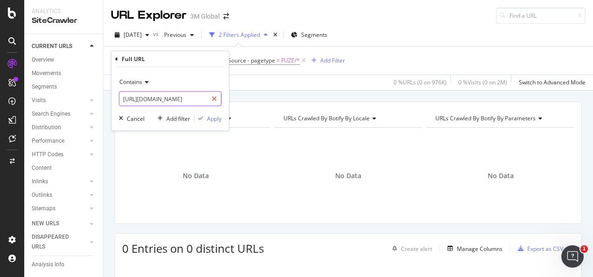
click at [216, 97] on icon at bounding box center [214, 99] width 5 height 7
click at [202, 96] on input "text" at bounding box center [170, 98] width 102 height 15
paste input "[URL][DOMAIN_NAME]"
type input "[URL][DOMAIN_NAME]"
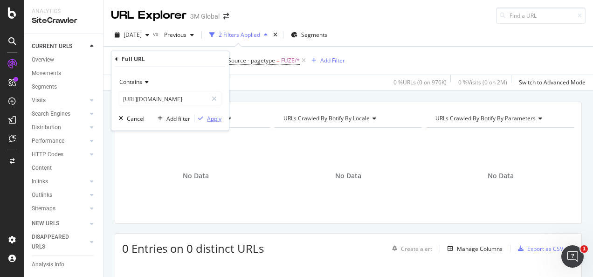
click at [215, 118] on div "Apply" at bounding box center [214, 118] width 14 height 8
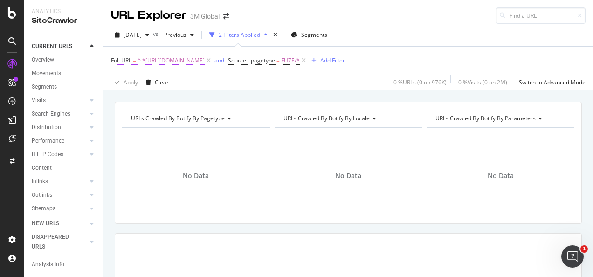
click at [205, 62] on span "^.*[URL][DOMAIN_NAME]" at bounding box center [171, 60] width 67 height 13
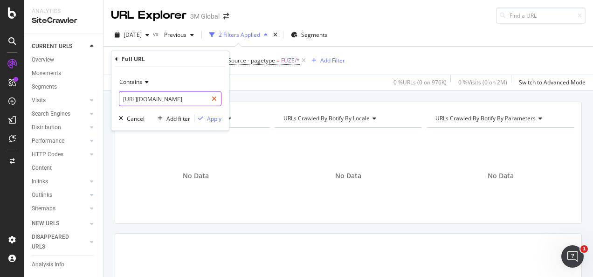
click at [213, 98] on icon at bounding box center [214, 99] width 5 height 7
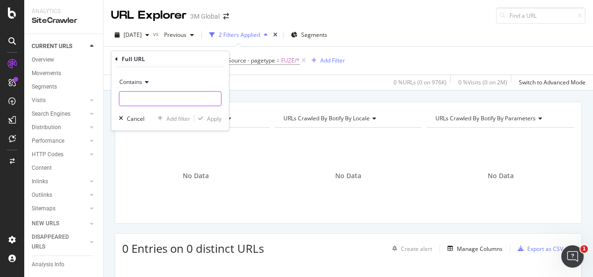
click at [188, 97] on input "text" at bounding box center [170, 98] width 102 height 15
paste input "[URL][DOMAIN_NAME]"
type input "[URL][DOMAIN_NAME]"
click at [208, 118] on div "Apply" at bounding box center [214, 118] width 14 height 8
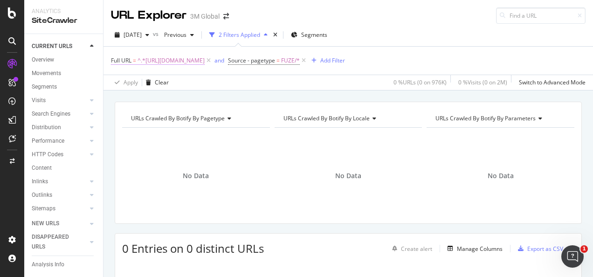
click at [205, 62] on span "^.*[URL][DOMAIN_NAME]" at bounding box center [171, 60] width 67 height 13
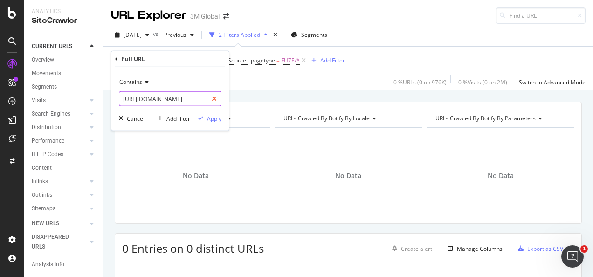
click at [214, 99] on icon at bounding box center [214, 99] width 5 height 7
click at [202, 95] on input "text" at bounding box center [170, 98] width 102 height 15
paste input "[URL][DOMAIN_NAME]"
type input "[URL][DOMAIN_NAME]"
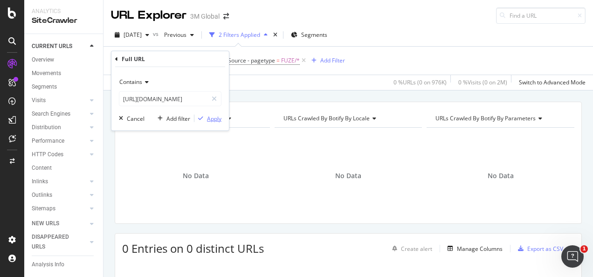
click at [212, 117] on div "Apply" at bounding box center [214, 118] width 14 height 8
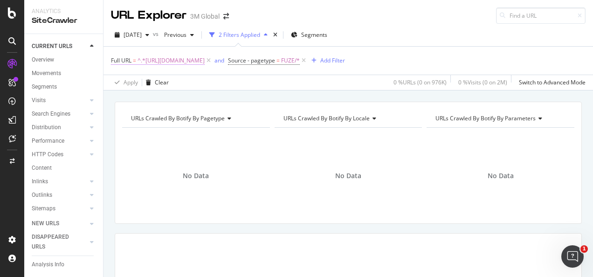
click at [205, 58] on span "^.*https://www.3m.co.kr/3M/ko_KR/p/d/v000479695/.*$" at bounding box center [171, 60] width 67 height 13
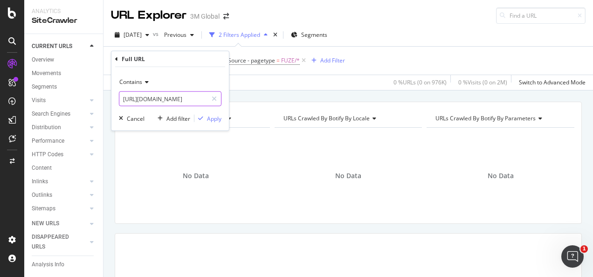
drag, startPoint x: 217, startPoint y: 95, endPoint x: 195, endPoint y: 98, distance: 22.6
click at [216, 96] on div at bounding box center [215, 98] width 14 height 15
click at [189, 99] on input "text" at bounding box center [170, 98] width 102 height 15
paste input "https://www.post-it.co.kr/3M/ko_KR/p/d/v000479695/"
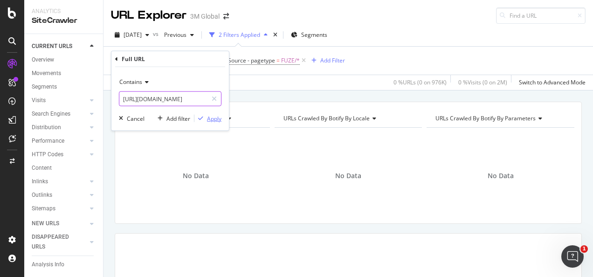
type input "https://www.post-it.co.kr/3M/ko_KR/p/d/v000479695/"
click at [209, 117] on div "Apply" at bounding box center [214, 118] width 14 height 8
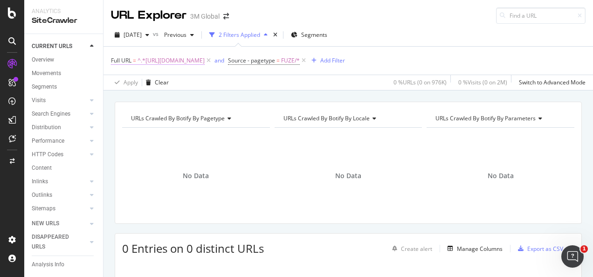
click at [205, 62] on span "^.*https://www.post-it.co.kr/3M/ko_KR/p/d/v000479695/.*$" at bounding box center [171, 60] width 67 height 13
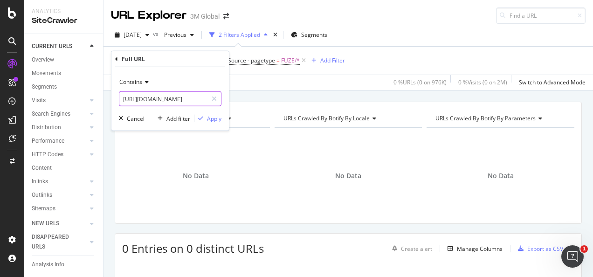
click at [211, 98] on div at bounding box center [215, 98] width 14 height 15
click at [200, 98] on input "text" at bounding box center [170, 98] width 102 height 15
paste input "https://www.3m.co.kr/3M/ko_KR/p/d/v000515027/"
type input "https://www.3m.co.kr/3M/ko_KR/p/d/v000515027/"
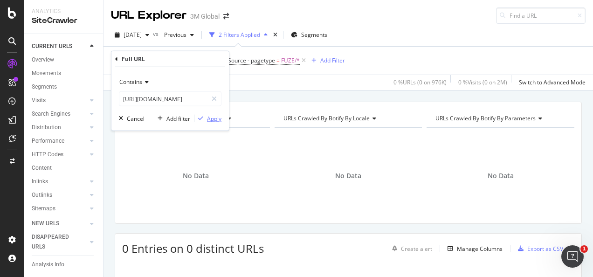
click at [216, 119] on div "Apply" at bounding box center [214, 118] width 14 height 8
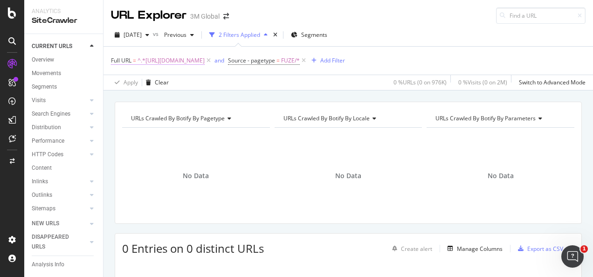
click at [205, 59] on span "^.*https://www.3m.co.kr/3M/ko_KR/p/d/v000515027/.*$" at bounding box center [171, 60] width 67 height 13
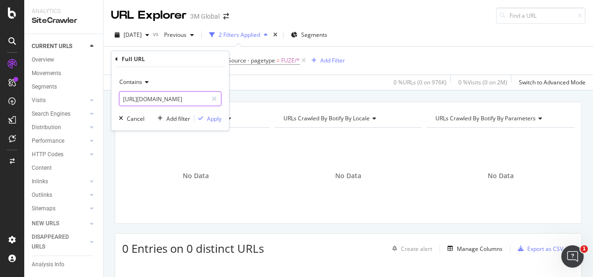
click at [219, 93] on div at bounding box center [215, 98] width 14 height 15
click at [175, 101] on input "text" at bounding box center [170, 98] width 102 height 15
paste input "https://www.post-it.co.kr/3M/ko_KR/p/d/v000515027/"
type input "https://www.post-it.co.kr/3M/ko_KR/p/d/v000515027/"
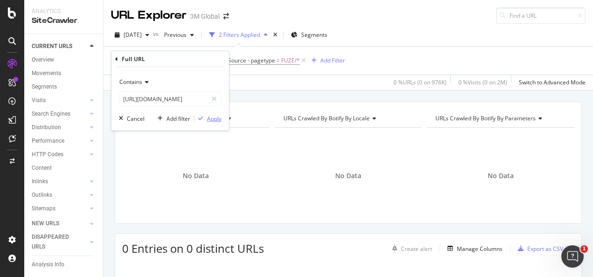
scroll to position [0, 0]
click at [212, 117] on div "Apply" at bounding box center [214, 118] width 14 height 8
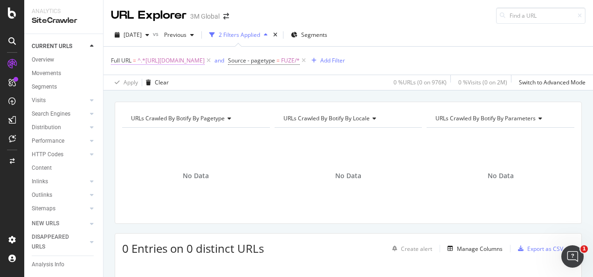
click at [205, 62] on span "^.*https://www.post-it.co.kr/3M/ko_KR/p/d/v000515027/.*$" at bounding box center [171, 60] width 67 height 13
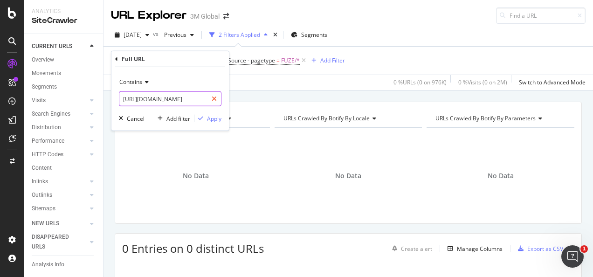
click at [219, 94] on div at bounding box center [215, 98] width 14 height 15
click at [200, 95] on input "text" at bounding box center [170, 98] width 102 height 15
paste input "https://www.3m.co.kr/3M/ko_KR/p/d/v000479695/"
type input "https://www.3m.co.kr/3M/ko_KR/p/d/v000479695/"
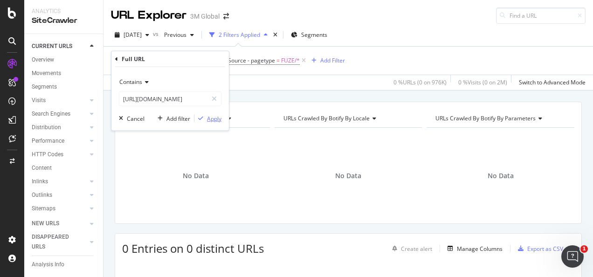
click at [212, 118] on div "Apply" at bounding box center [214, 118] width 14 height 8
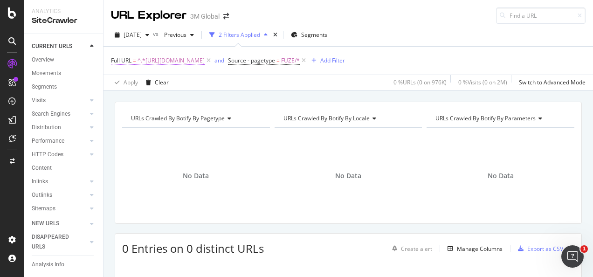
click at [202, 62] on span "^.*https://www.3m.co.kr/3M/ko_KR/p/d/v000479695/.*$" at bounding box center [171, 60] width 67 height 13
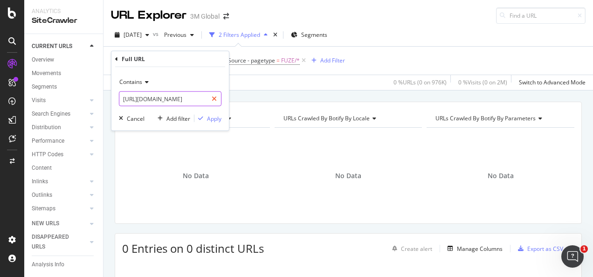
click at [216, 97] on icon at bounding box center [214, 99] width 5 height 7
click at [201, 97] on input "text" at bounding box center [170, 98] width 102 height 15
paste input "https://www.post-it.co.kr/3M/ko_KR/p/d/v000479695/"
type input "https://www.post-it.co.kr/3M/ko_KR/p/d/v000479695/"
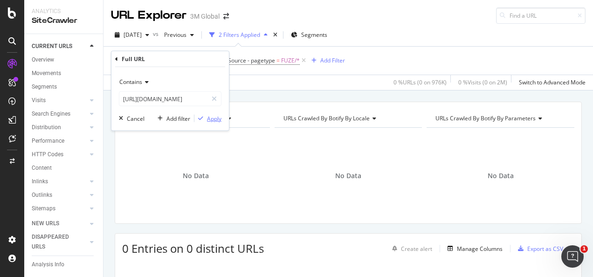
click at [215, 119] on div "Apply" at bounding box center [214, 118] width 14 height 8
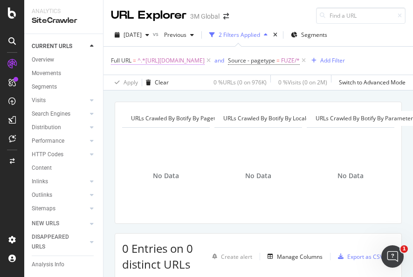
click at [188, 60] on span "^.*https://www.post-it.co.kr/3M/ko_KR/p/d/v000479695/.*$" at bounding box center [171, 60] width 67 height 13
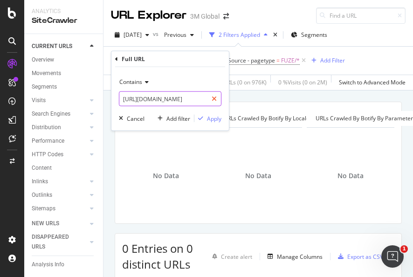
click at [212, 100] on icon at bounding box center [214, 99] width 5 height 7
click at [199, 99] on input "text" at bounding box center [170, 98] width 102 height 15
paste input "https://www.3m.co.kr/3M/ko_KR/p/d/v000479272/"
type input "https://www.3m.co.kr/3M/ko_KR/p/d/v000479272/"
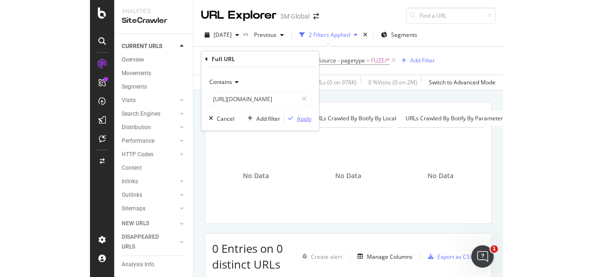
scroll to position [0, 0]
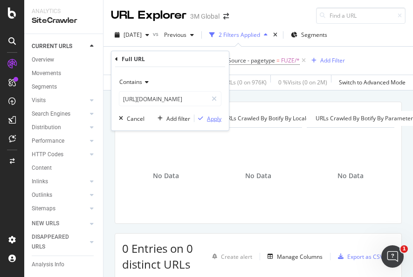
drag, startPoint x: 212, startPoint y: 115, endPoint x: 402, endPoint y: 54, distance: 199.5
click at [212, 114] on div "Apply" at bounding box center [214, 118] width 14 height 8
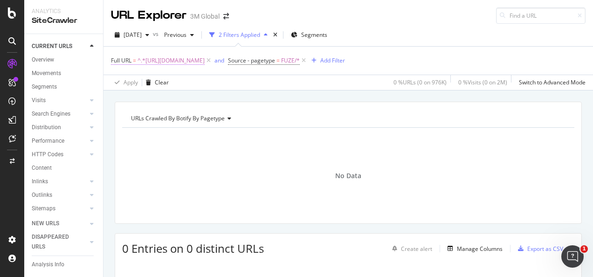
click at [205, 62] on span "^.*https://www.3m.co.kr/3M/ko_KR/p/d/v000479272/.*$" at bounding box center [171, 60] width 67 height 13
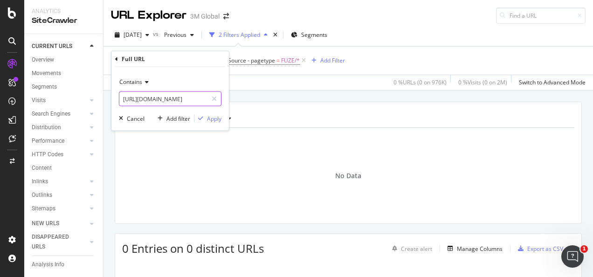
drag, startPoint x: 216, startPoint y: 98, endPoint x: 202, endPoint y: 98, distance: 13.5
click at [216, 97] on icon at bounding box center [214, 99] width 5 height 7
click at [194, 98] on input "text" at bounding box center [170, 98] width 102 height 15
paste input "https://www.3m.co.kr/3M/ko_KR/p/d/v000479278/"
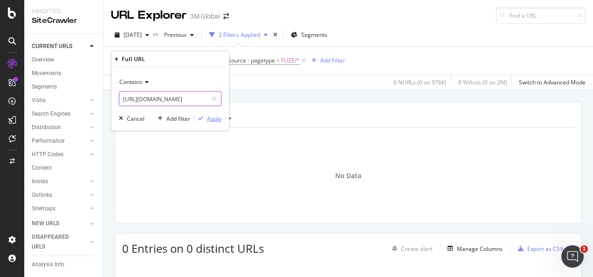
type input "https://www.3m.co.kr/3M/ko_KR/p/d/v000479278/"
click at [209, 115] on div "Apply" at bounding box center [214, 118] width 14 height 8
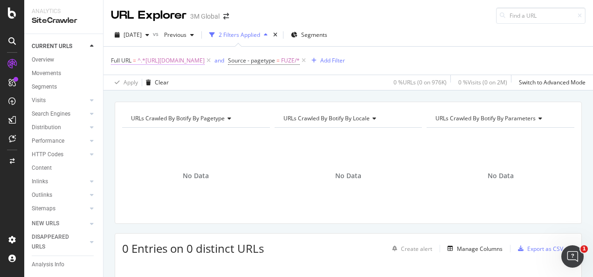
click at [188, 60] on span "^.*https://www.3m.co.kr/3M/ko_KR/p/d/v000479278/.*$" at bounding box center [171, 60] width 67 height 13
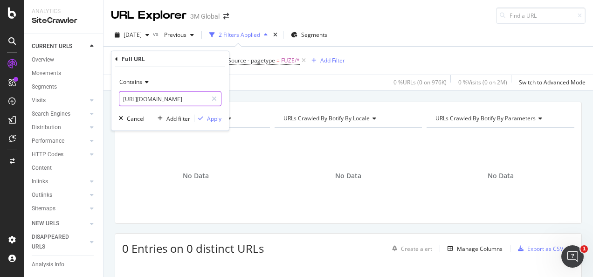
click at [201, 99] on input "https://www.3m.co.kr/3M/ko_KR/p/d/v000479278/" at bounding box center [163, 98] width 88 height 15
click at [213, 98] on icon at bounding box center [214, 99] width 5 height 7
click at [196, 99] on input "text" at bounding box center [170, 98] width 102 height 15
paste input "https://www.3m.co.kr/3M/ko_KR/p/d/v000492156/"
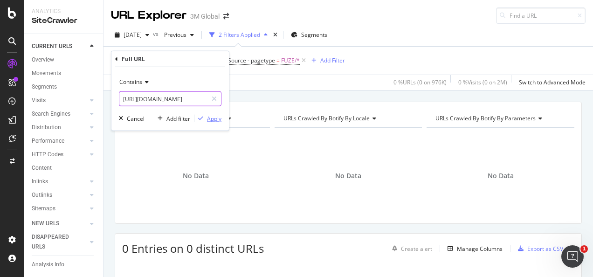
type input "https://www.3m.co.kr/3M/ko_KR/p/d/v000492156/"
click at [208, 119] on div "Apply" at bounding box center [214, 118] width 14 height 8
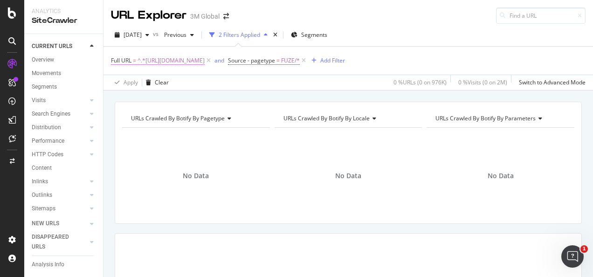
click at [205, 62] on span "^.*https://www.3m.co.kr/3M/ko_KR/p/d/v000492156/.*$" at bounding box center [171, 60] width 67 height 13
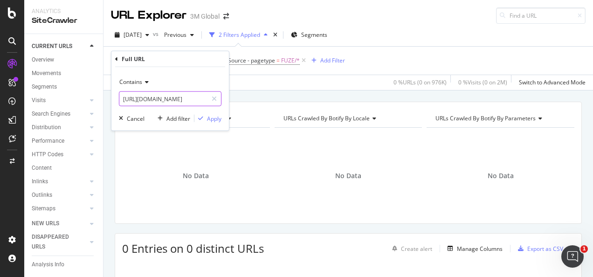
drag, startPoint x: 216, startPoint y: 100, endPoint x: 201, endPoint y: 100, distance: 15.4
click at [214, 100] on icon at bounding box center [214, 99] width 5 height 7
click at [197, 100] on input "text" at bounding box center [170, 98] width 102 height 15
paste input "https://www.3m.co.kr/3M/ko_KR/p/d/v000492157/"
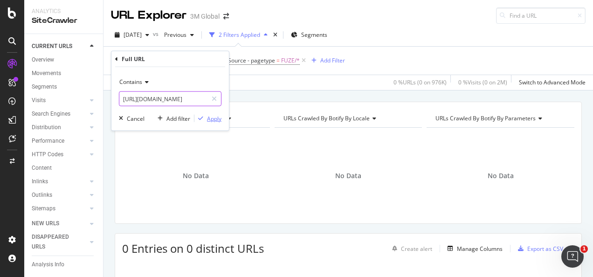
type input "https://www.3m.co.kr/3M/ko_KR/p/d/v000492157/"
click at [212, 114] on div "Apply" at bounding box center [214, 118] width 14 height 8
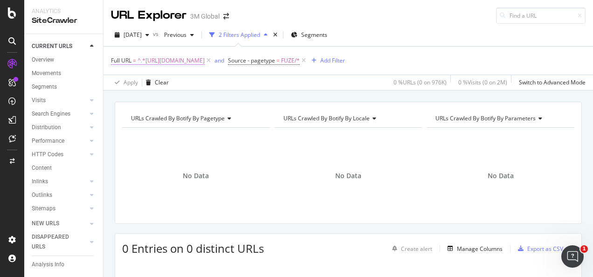
click at [205, 63] on span "^.*https://www.3m.co.kr/3M/ko_KR/p/d/v000492157/.*$" at bounding box center [171, 60] width 67 height 13
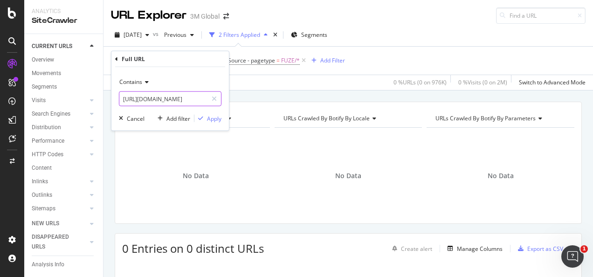
click at [216, 96] on icon at bounding box center [214, 99] width 5 height 7
click at [211, 98] on input "text" at bounding box center [170, 98] width 102 height 15
paste input "https://futuro.3mcompany.jp/3M/ja_JP/p/d/v100842253/"
type input "https://futuro.3mcompany.jp/3M/ja_JP/p/d/v100842253/"
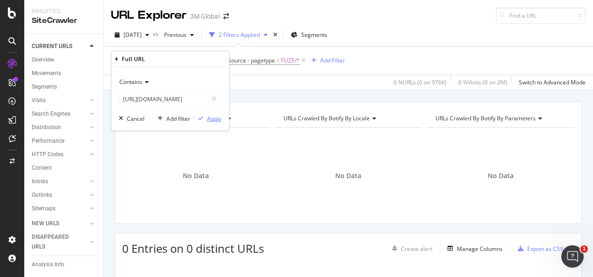
scroll to position [0, 0]
click at [215, 121] on div "Apply" at bounding box center [214, 118] width 14 height 8
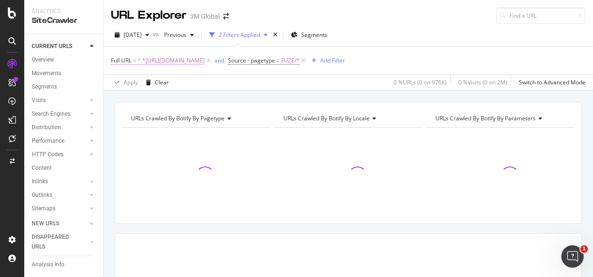
click at [205, 61] on span "^.*https://futuro.3mcompany.jp/3M/ja_JP/p/d/v100842253/.*$" at bounding box center [171, 60] width 67 height 13
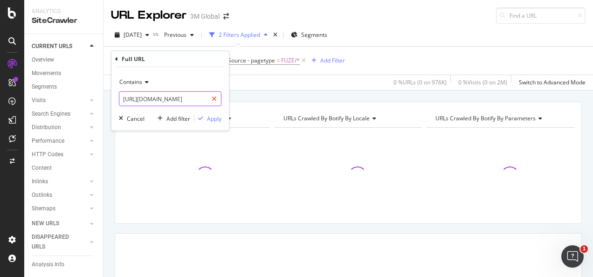
click at [210, 97] on div at bounding box center [215, 98] width 14 height 15
click at [175, 102] on input "text" at bounding box center [170, 98] width 102 height 15
paste input "https://www.3mcompany.jp/3M/ja_JP/p/d/v100842253/"
type input "https://www.3mcompany.jp/3M/ja_JP/p/d/v100842253/"
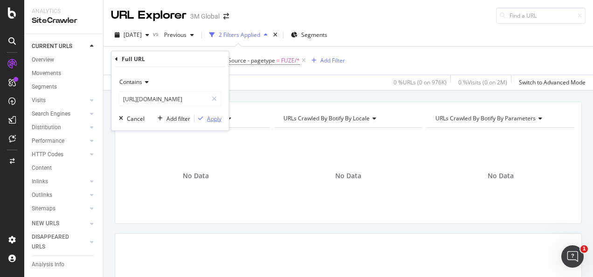
click at [212, 119] on div "Apply" at bounding box center [214, 118] width 14 height 8
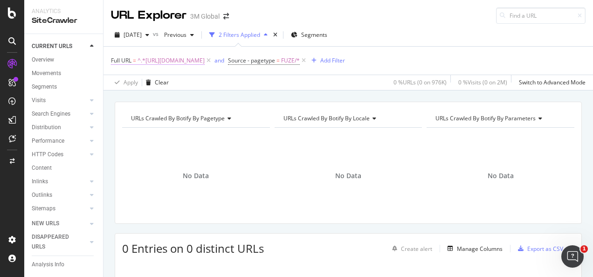
click at [205, 60] on span "^.*https://www.3mcompany.jp/3M/ja_JP/p/d/v100842253/.*$" at bounding box center [171, 60] width 67 height 13
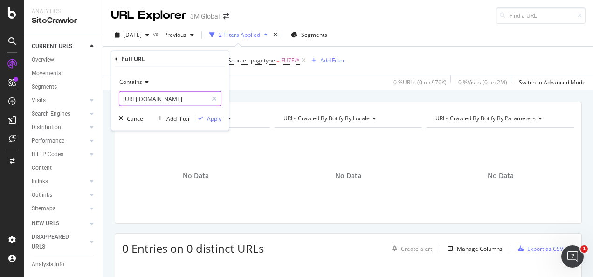
drag, startPoint x: 219, startPoint y: 60, endPoint x: 195, endPoint y: 102, distance: 48.9
click at [214, 96] on icon at bounding box center [214, 99] width 5 height 7
click at [191, 104] on input "text" at bounding box center [170, 98] width 102 height 15
paste input "https://www.nexcare.jp/3M/ja_JP/p/d/v100842270/"
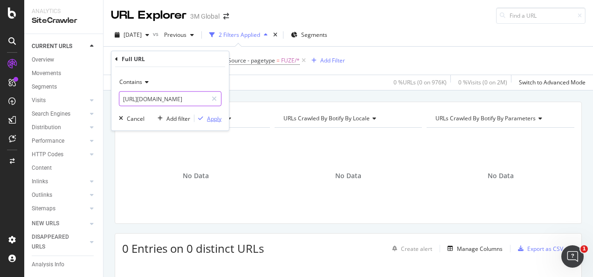
type input "https://www.nexcare.jp/3M/ja_JP/p/d/v100842270/"
click at [209, 117] on div "Apply" at bounding box center [214, 118] width 14 height 8
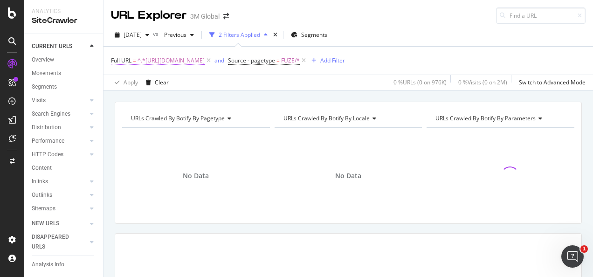
click at [205, 58] on span "^.*https://www.nexcare.jp/3M/ja_JP/p/d/v100842270/.*$" at bounding box center [171, 60] width 67 height 13
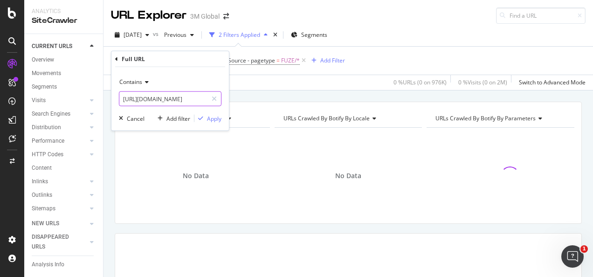
click at [214, 96] on icon at bounding box center [214, 99] width 5 height 7
click at [201, 98] on input "text" at bounding box center [170, 98] width 102 height 15
paste input "https://www.3mcompany.jp/3M/ja_JP/p/d/v100842270/"
type input "https://www.3mcompany.jp/3M/ja_JP/p/d/v100842270/"
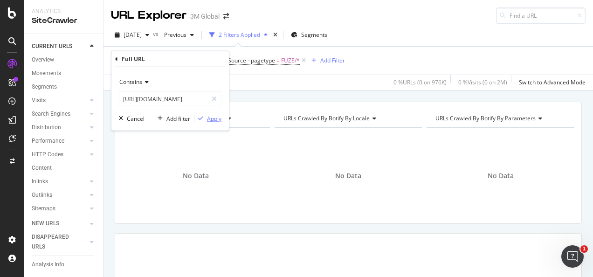
click at [212, 119] on div "Apply" at bounding box center [214, 118] width 14 height 8
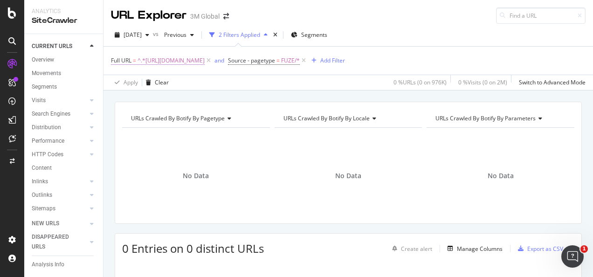
click at [205, 60] on span "^.*https://www.3mcompany.jp/3M/ja_JP/p/d/v100842270/.*$" at bounding box center [171, 60] width 67 height 13
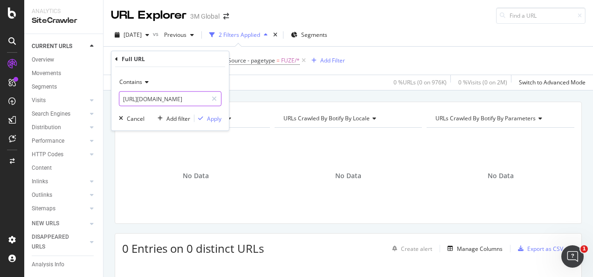
click at [216, 96] on icon at bounding box center [214, 99] width 5 height 7
click at [190, 97] on input "text" at bounding box center [170, 98] width 102 height 15
paste input "https://www.nexcare.jp/3M/ja_JP/p/d/v100842268/"
type input "https://www.nexcare.jp/3M/ja_JP/p/d/v100842268/"
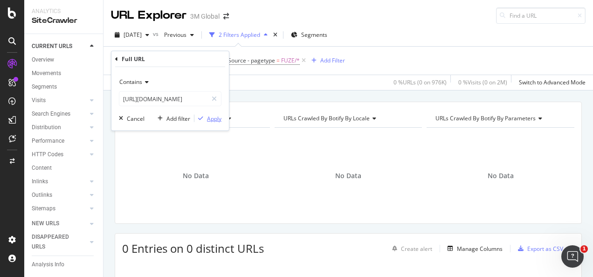
scroll to position [0, 0]
click at [209, 120] on div "Apply" at bounding box center [214, 118] width 14 height 8
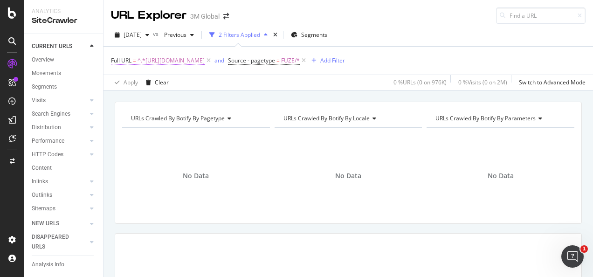
click at [190, 62] on span "^.*https://www.nexcare.jp/3M/ja_JP/p/d/v100842268/.*$" at bounding box center [171, 60] width 67 height 13
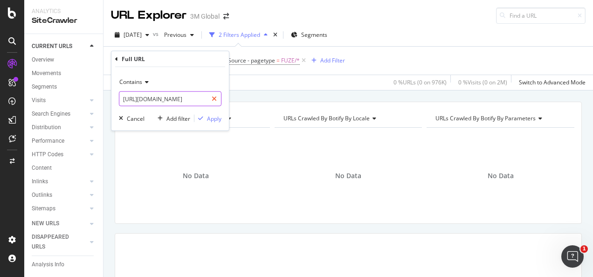
click at [209, 98] on div at bounding box center [215, 98] width 14 height 15
click at [195, 99] on input "text" at bounding box center [170, 98] width 102 height 15
paste input "https://www.3mcompany.jp/3M/ja_JP/p/d/v100842268/"
type input "https://www.3mcompany.jp/3M/ja_JP/p/d/v100842268/"
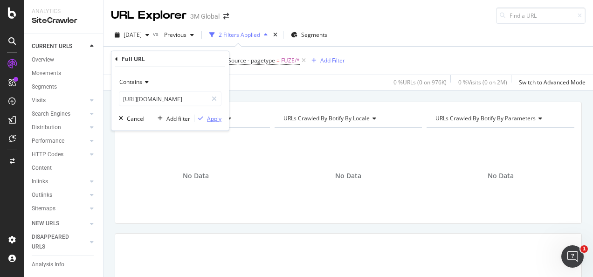
click at [212, 117] on div "Apply" at bounding box center [214, 118] width 14 height 8
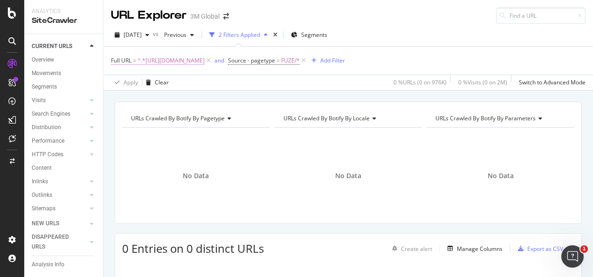
click at [205, 61] on span "^.*https://www.3mcompany.jp/3M/ja_JP/p/d/v100842268/.*$" at bounding box center [171, 60] width 67 height 13
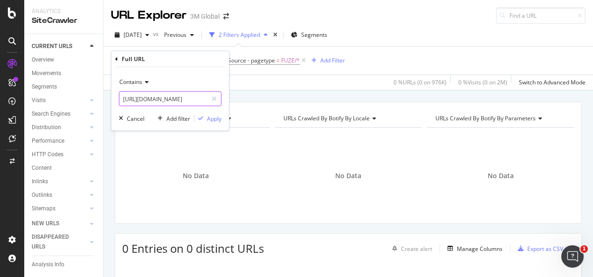
drag, startPoint x: 220, startPoint y: 97, endPoint x: 211, endPoint y: 97, distance: 8.4
click at [219, 97] on div at bounding box center [215, 98] width 14 height 15
click at [210, 98] on input "text" at bounding box center [170, 98] width 102 height 15
paste input "https://www.nexcare.jp/3M/ja_JP/p/d/v100842269/"
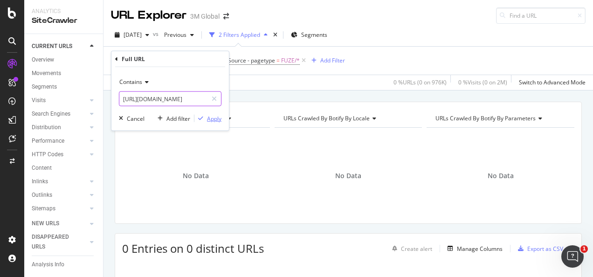
type input "https://www.nexcare.jp/3M/ja_JP/p/d/v100842269/"
click at [211, 117] on div "Apply" at bounding box center [214, 118] width 14 height 8
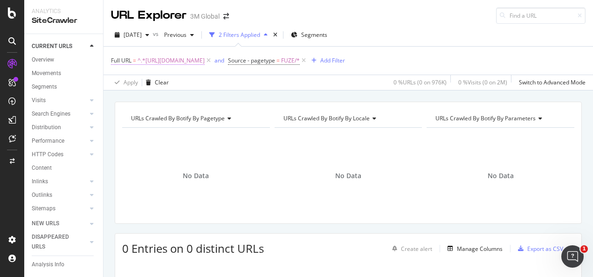
click at [205, 60] on span "^.*https://www.nexcare.jp/3M/ja_JP/p/d/v100842269/.*$" at bounding box center [171, 60] width 67 height 13
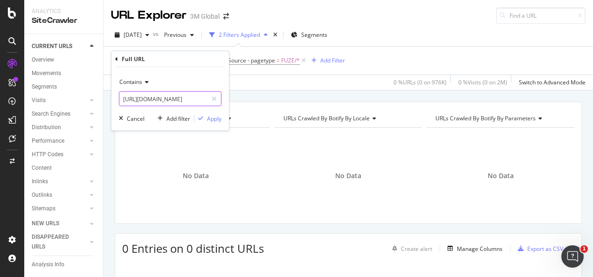
click at [215, 96] on icon at bounding box center [214, 99] width 5 height 7
drag, startPoint x: 211, startPoint y: 97, endPoint x: 216, endPoint y: 100, distance: 6.0
click at [211, 97] on input "text" at bounding box center [170, 98] width 102 height 15
paste input "https://www.3mcompany.jp/3M/ja_JP/p/d/v100842269/"
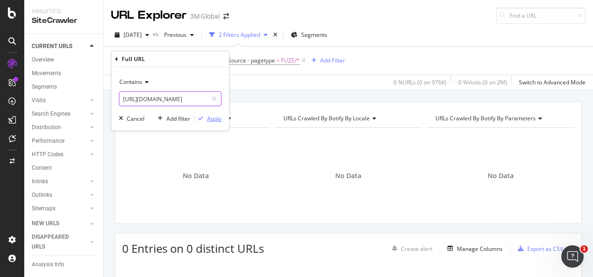
type input "https://www.3mcompany.jp/3M/ja_JP/p/d/v100842269/"
click at [214, 116] on div "Apply" at bounding box center [214, 118] width 14 height 8
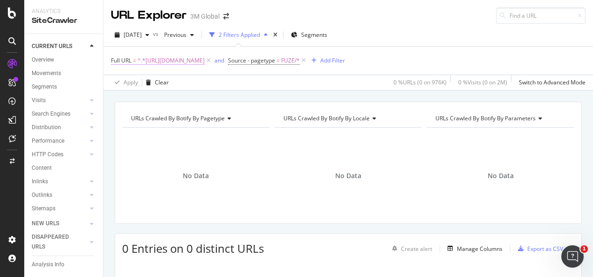
click at [205, 61] on span "^.*https://www.3mcompany.jp/3M/ja_JP/p/d/v100842269/.*$" at bounding box center [171, 60] width 67 height 13
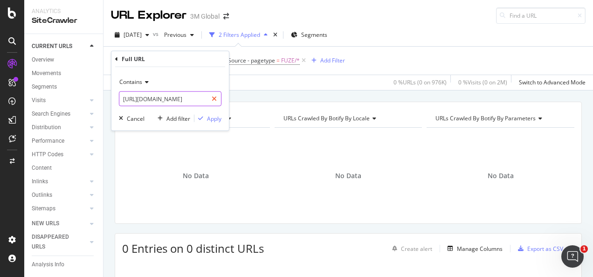
click at [216, 99] on icon at bounding box center [214, 99] width 5 height 7
click at [209, 98] on input "text" at bounding box center [170, 98] width 102 height 15
paste input "https://www.command.jp/3M/ja_JP/p/d/v101789040/"
type input "https://www.command.jp/3M/ja_JP/p/d/v101789040/"
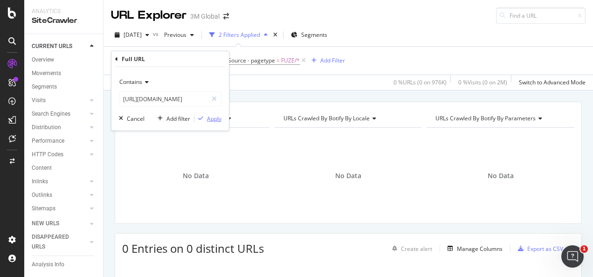
scroll to position [0, 0]
click at [204, 119] on div "button" at bounding box center [201, 119] width 13 height 6
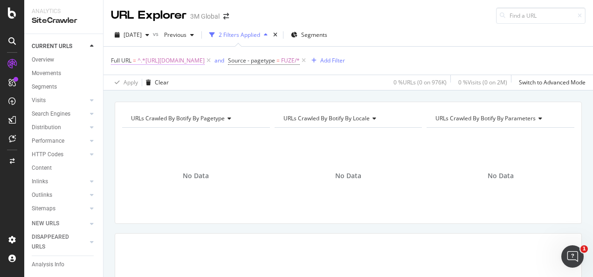
click at [205, 59] on span "^.*https://www.command.jp/3M/ja_JP/p/d/v101789040/.*$" at bounding box center [171, 60] width 67 height 13
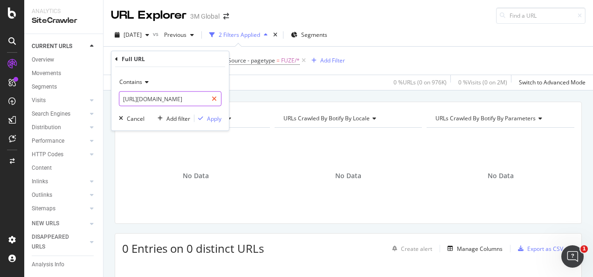
click at [216, 96] on icon at bounding box center [214, 99] width 5 height 7
click at [201, 98] on input "text" at bounding box center [170, 98] width 102 height 15
paste input "https://www.3mcompany.jp/3M/ja_JP/p/d/v101789040/"
type input "https://www.3mcompany.jp/3M/ja_JP/p/d/v101789040/"
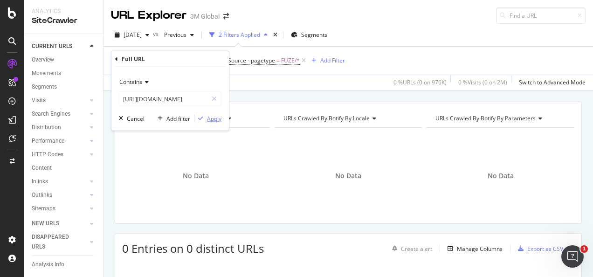
click at [216, 116] on div "Apply" at bounding box center [214, 118] width 14 height 8
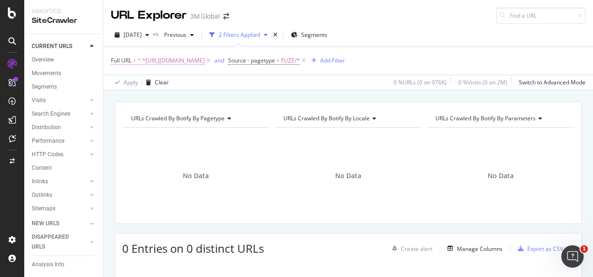
click at [190, 61] on span "^.*https://www.3mcompany.jp/3M/ja_JP/p/d/v101789040/.*$" at bounding box center [171, 60] width 67 height 13
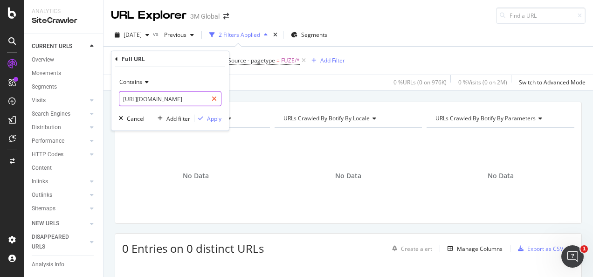
click at [214, 98] on icon at bounding box center [214, 99] width 5 height 7
click at [200, 98] on input "text" at bounding box center [163, 98] width 88 height 15
paste input "https://www.command.jp/3M/ja_JP/p/d/v101789041/"
type input "https://www.command.jp/3M/ja_JP/p/d/v101789041/"
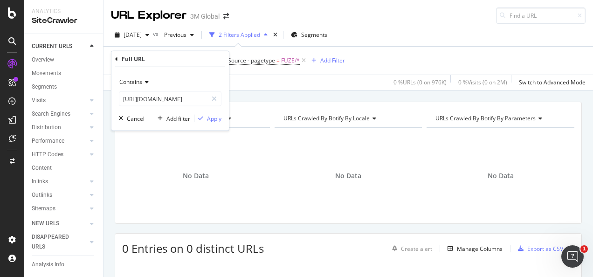
click at [216, 123] on div "Contains https://www.command.jp/3M/ja_JP/p/d/v101789041/ Cancel Add filter Apply" at bounding box center [171, 98] width 118 height 63
click at [213, 119] on div "Apply" at bounding box center [214, 118] width 14 height 8
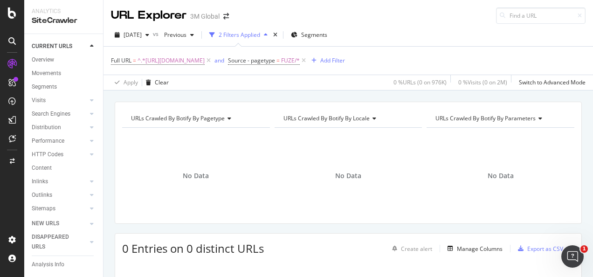
click at [247, 86] on div "Apply Clear 0 % URLs ( 0 on 976K ) 0 % Visits ( 0 on 2M ) Switch to Advanced Mo…" at bounding box center [349, 82] width 490 height 15
click at [205, 61] on span "^.*https://www.command.jp/3M/ja_JP/p/d/v101789041/.*$" at bounding box center [171, 60] width 67 height 13
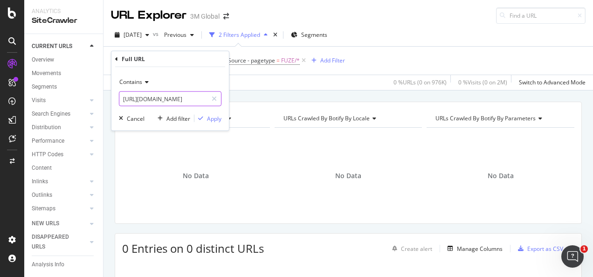
click at [200, 96] on input "https://www.command.jp/3M/ja_JP/p/d/v101789041/" at bounding box center [163, 98] width 88 height 15
click at [213, 98] on icon at bounding box center [214, 99] width 5 height 7
click at [204, 99] on input "text" at bounding box center [170, 98] width 102 height 15
paste input "https://www.3mcompany.jp/3M/ja_JP/p/d/v101789041/"
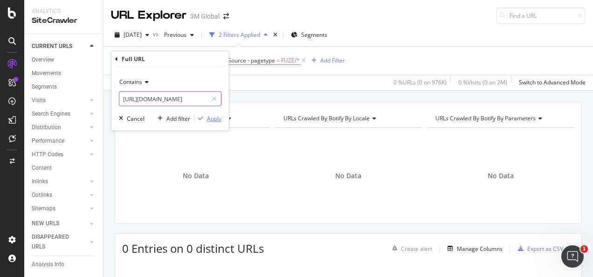
type input "https://www.3mcompany.jp/3M/ja_JP/p/d/v101789041/"
click at [209, 116] on div "Apply" at bounding box center [214, 118] width 14 height 8
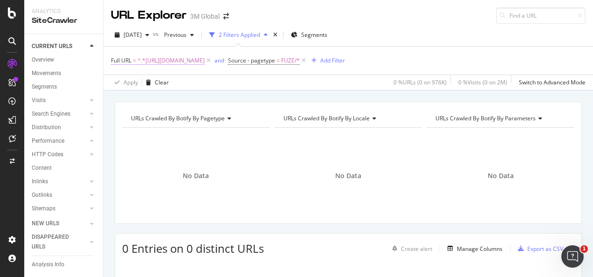
click at [205, 61] on span "^.*https://www.3mcompany.jp/3M/ja_JP/p/d/v101789041/.*$" at bounding box center [171, 60] width 67 height 13
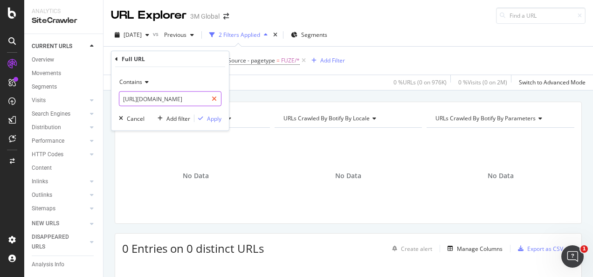
click at [209, 98] on div at bounding box center [215, 98] width 14 height 15
click at [201, 98] on input "text" at bounding box center [170, 98] width 102 height 15
paste input "https://www.command.jp/3M/ja_JP/p/d/v101789043/"
type input "https://www.command.jp/3M/ja_JP/p/d/v101789043/"
click at [210, 117] on div "Apply" at bounding box center [214, 118] width 14 height 8
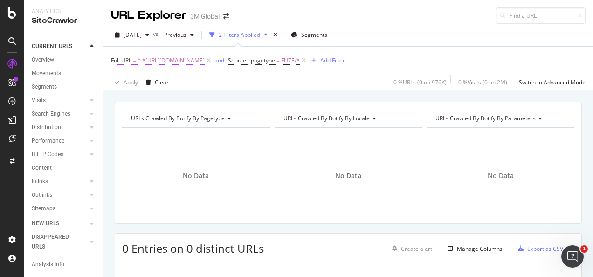
click at [205, 61] on span "^.*https://www.command.jp/3M/ja_JP/p/d/v101789043/.*$" at bounding box center [171, 60] width 67 height 13
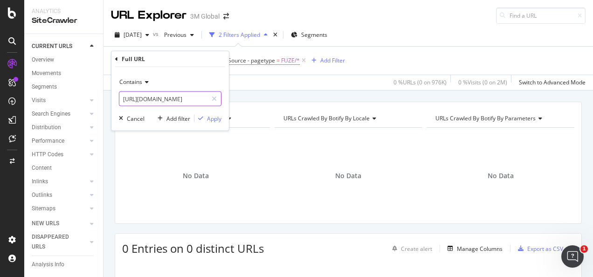
click at [220, 98] on div at bounding box center [215, 98] width 14 height 15
click at [195, 101] on input "text" at bounding box center [170, 98] width 102 height 15
paste input "https://www.3mcompany.jp/3M/ja_JP/p/d/v101789043/"
type input "https://www.3mcompany.jp/3M/ja_JP/p/d/v101789043/"
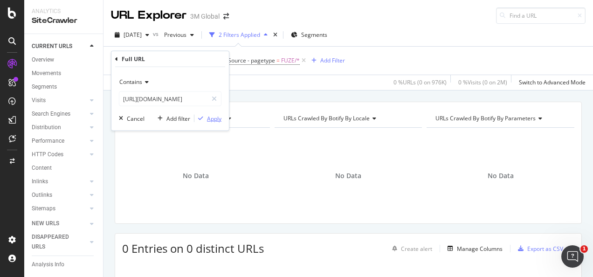
click at [211, 119] on div "Apply" at bounding box center [214, 118] width 14 height 8
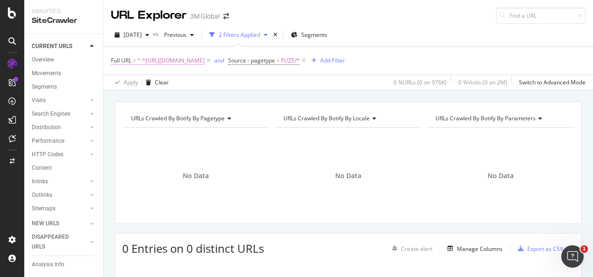
click at [205, 62] on span "^.*https://www.3mcompany.jp/3M/ja_JP/p/d/v101789043/.*$" at bounding box center [171, 60] width 67 height 13
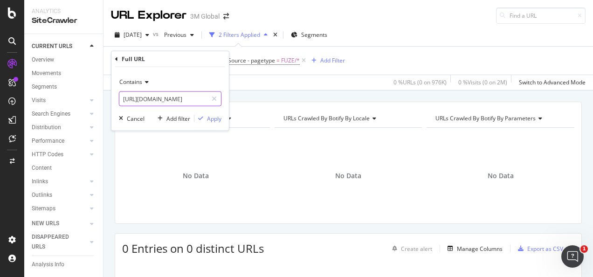
click at [211, 99] on div at bounding box center [215, 98] width 14 height 15
click at [192, 100] on input "text" at bounding box center [170, 98] width 102 height 15
paste input "https://www.command.jp/3M/ja_JP/p/d/v100849240/"
type input "https://www.command.jp/3M/ja_JP/p/d/v100849240/"
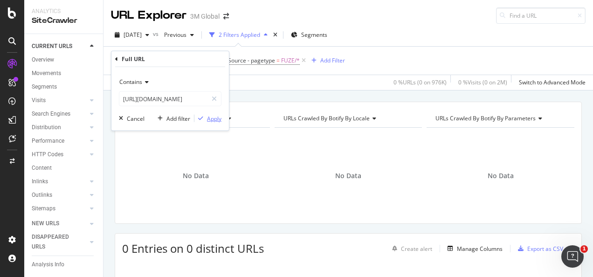
click at [207, 118] on div "button" at bounding box center [201, 119] width 13 height 6
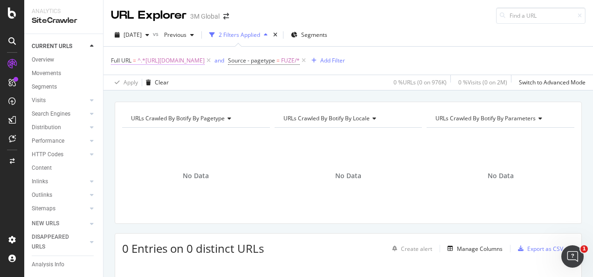
click at [205, 58] on span "^.*https://www.command.jp/3M/ja_JP/p/d/v100849240/.*$" at bounding box center [171, 60] width 67 height 13
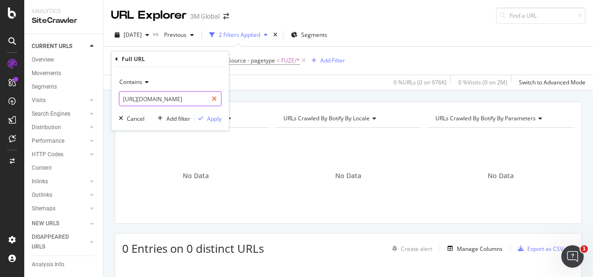
click at [217, 93] on div at bounding box center [215, 98] width 14 height 15
drag, startPoint x: 207, startPoint y: 98, endPoint x: 209, endPoint y: 108, distance: 10.4
click at [206, 98] on input "text" at bounding box center [170, 98] width 102 height 15
paste input "https://www.command.jp/3M/ja_JP/p/d/v100975030/"
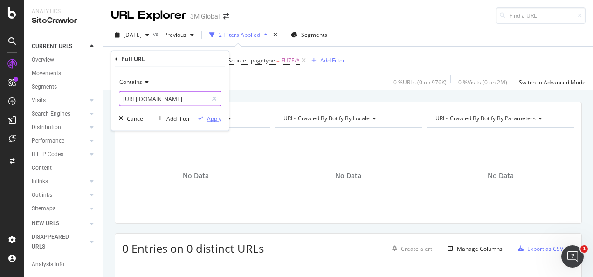
type input "https://www.command.jp/3M/ja_JP/p/d/v100975030/"
click at [208, 117] on div "Apply" at bounding box center [214, 118] width 14 height 8
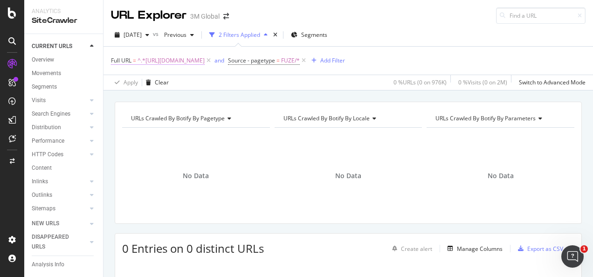
click at [205, 59] on span "^.*https://www.command.jp/3M/ja_JP/p/d/v100975030/.*$" at bounding box center [171, 60] width 67 height 13
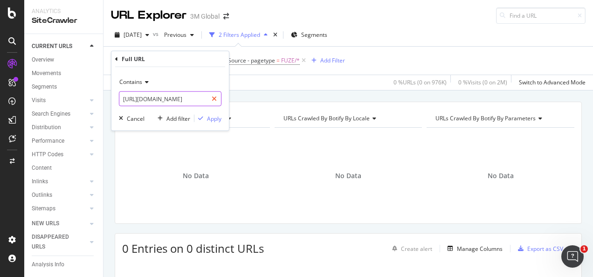
click at [218, 92] on div at bounding box center [215, 98] width 14 height 15
click at [206, 97] on input "text" at bounding box center [170, 98] width 102 height 15
paste input "https://www.3mcompany.jp/3M/ja_JP/p/d/v100975030/"
type input "https://www.3mcompany.jp/3M/ja_JP/p/d/v100975030/"
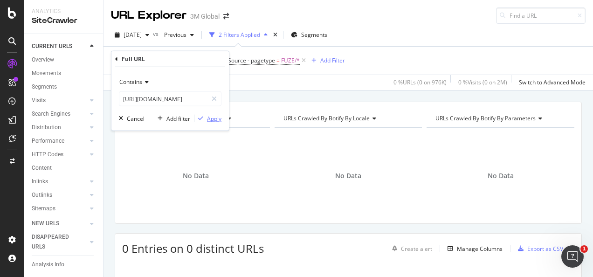
click at [214, 122] on div "Apply" at bounding box center [214, 118] width 14 height 8
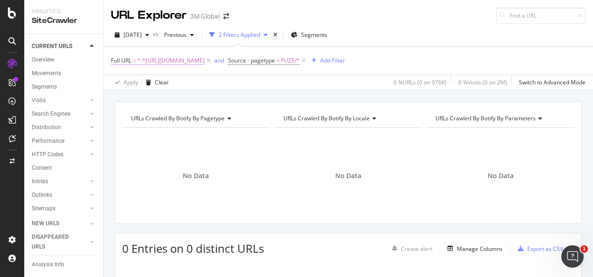
click at [205, 58] on span "^.*https://www.3mcompany.jp/3M/ja_JP/p/d/v100975030/.*$" at bounding box center [171, 60] width 67 height 13
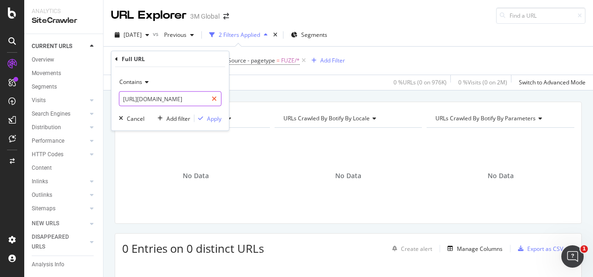
drag, startPoint x: 211, startPoint y: 98, endPoint x: 200, endPoint y: 96, distance: 11.4
click at [210, 98] on div at bounding box center [215, 98] width 14 height 15
click at [200, 96] on input "text" at bounding box center [163, 98] width 88 height 15
paste input "https://www.3mphilippines.com.ph/3M/en_PH/company-ph/"
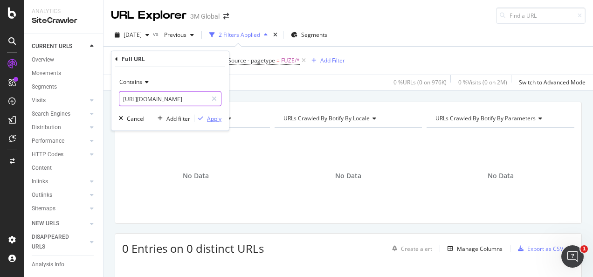
type input "https://www.3mphilippines.com.ph/3M/en_PH/company-ph/"
click at [213, 117] on div "Apply" at bounding box center [214, 118] width 14 height 8
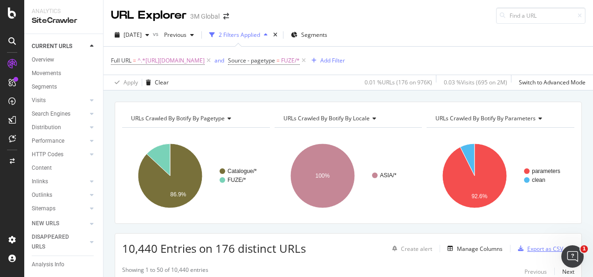
click at [544, 251] on div "Export as CSV" at bounding box center [546, 249] width 36 height 8
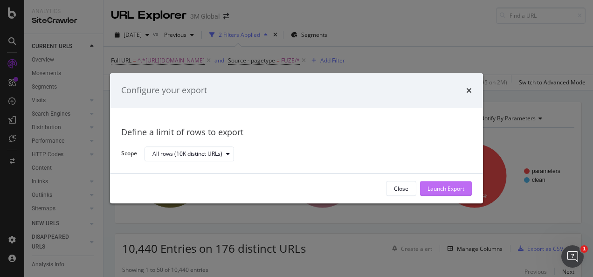
click at [441, 189] on div "Launch Export" at bounding box center [446, 189] width 37 height 8
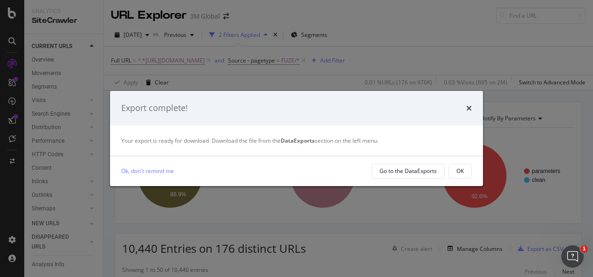
click at [449, 174] on button "OK" at bounding box center [460, 171] width 23 height 15
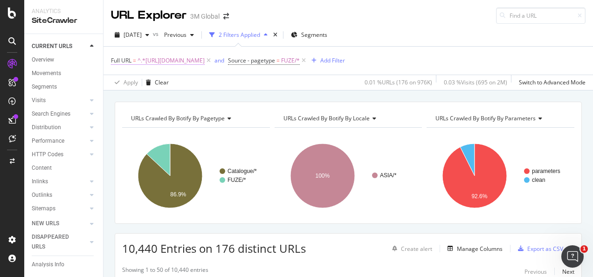
click at [205, 61] on span "^.*https://www.3mphilippines.com.ph/3M/en_PH/company-ph/.*$" at bounding box center [171, 60] width 67 height 13
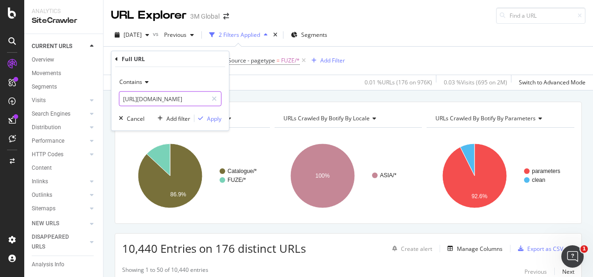
drag, startPoint x: 216, startPoint y: 98, endPoint x: 200, endPoint y: 98, distance: 15.4
click at [216, 98] on icon at bounding box center [214, 99] width 5 height 7
drag, startPoint x: 196, startPoint y: 98, endPoint x: 201, endPoint y: 99, distance: 5.0
click at [197, 98] on input "text" at bounding box center [170, 98] width 102 height 15
paste input "https://www.3mcompany.jp/3M/ja_JP/p/dc/v000431058"
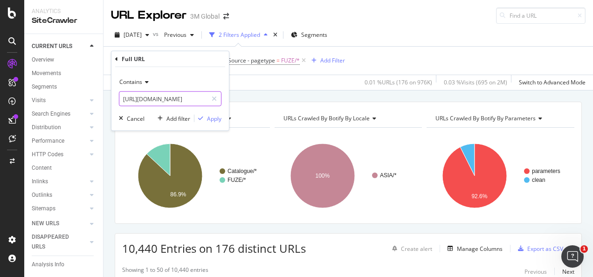
scroll to position [0, 62]
type input "https://www.3mcompany.jp/3M/ja_JP/p/dc/v000431058"
click at [219, 119] on div "Apply" at bounding box center [214, 118] width 14 height 8
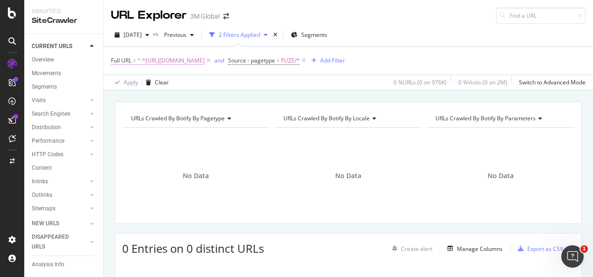
click at [194, 59] on span "^.*https://www.3mcompany.jp/3M/ja_JP/p/dc/v000431058.*$" at bounding box center [171, 60] width 67 height 13
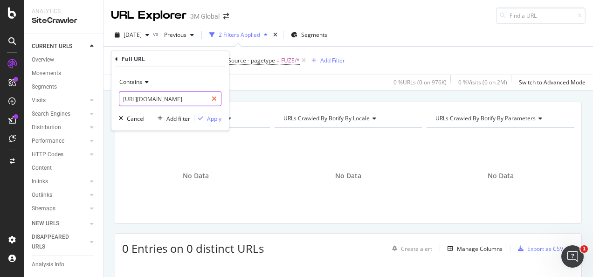
click at [213, 98] on icon at bounding box center [214, 99] width 5 height 7
click at [200, 98] on input "text" at bounding box center [170, 98] width 102 height 15
paste input "https://www.3mcompany.jp/3M/ja_JP/p/d/v000431058"
type input "https://www.3mcompany.jp/3M/ja_JP/p/d/v000431058"
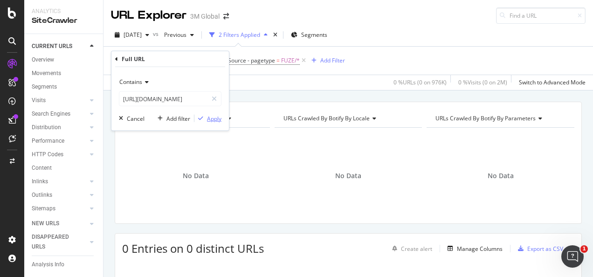
click at [214, 115] on div "Apply" at bounding box center [214, 118] width 14 height 8
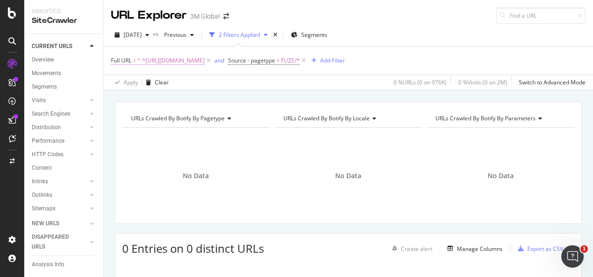
click at [205, 62] on span "^.*https://www.3mcompany.jp/3M/ja_JP/p/d/v000431058.*$" at bounding box center [171, 60] width 67 height 13
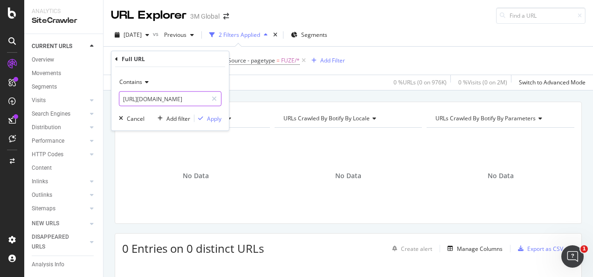
drag, startPoint x: 218, startPoint y: 96, endPoint x: 209, endPoint y: 96, distance: 9.3
click at [218, 96] on div at bounding box center [215, 98] width 14 height 15
click at [205, 96] on input "text" at bounding box center [170, 98] width 102 height 15
paste input "https://www.futuro.3mphilippines.com.ph/"
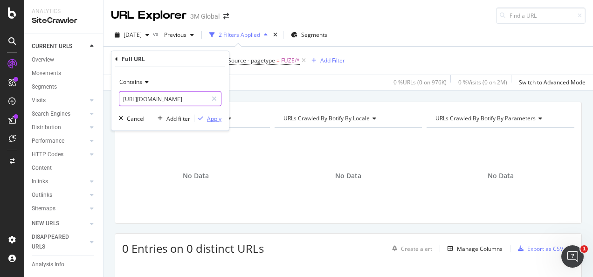
type input "https://www.futuro.3mphilippines.com.ph/"
click at [209, 117] on div "Apply" at bounding box center [214, 118] width 14 height 8
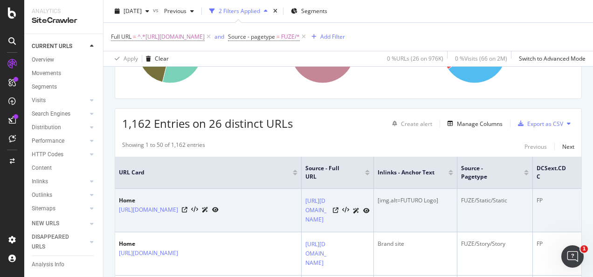
scroll to position [140, 0]
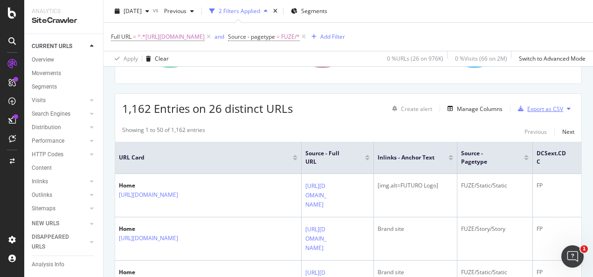
click at [528, 107] on div "Export as CSV" at bounding box center [546, 109] width 36 height 8
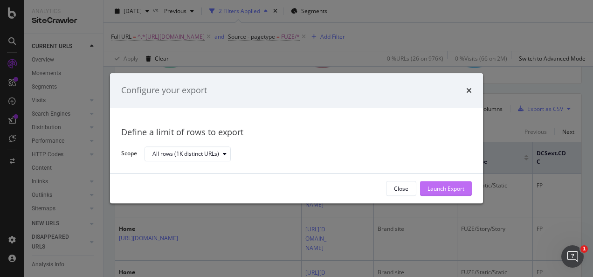
drag, startPoint x: 464, startPoint y: 197, endPoint x: 463, endPoint y: 192, distance: 4.8
click at [464, 195] on div "Close Launch Export" at bounding box center [296, 189] width 373 height 30
click at [443, 189] on div "Launch Export" at bounding box center [446, 189] width 37 height 8
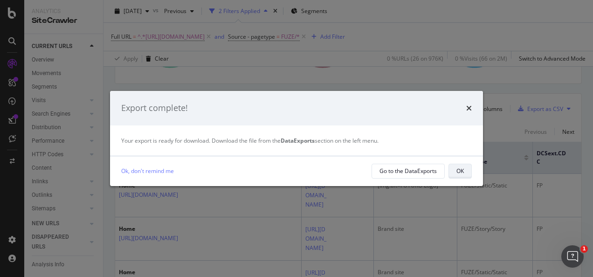
click at [456, 172] on button "OK" at bounding box center [460, 171] width 23 height 15
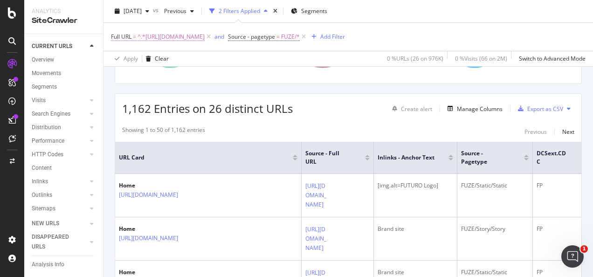
click at [205, 39] on span "^.*https://www.futuro.3mphilippines.com.ph/.*$" at bounding box center [171, 36] width 67 height 13
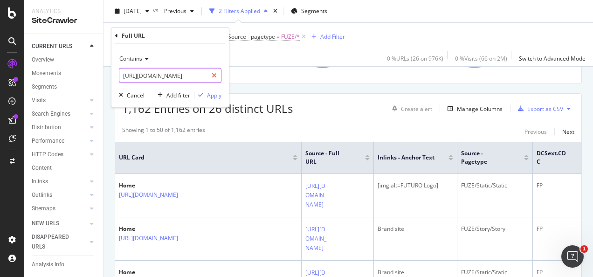
click at [211, 76] on div at bounding box center [215, 75] width 14 height 15
click at [200, 77] on input "text" at bounding box center [170, 75] width 102 height 15
paste input "https://www.3m.com.au/3M/en_AU/p/c/advanced-materials/fluoropolymers/fkm/"
type input "https://www.3m.com.au/3M/en_AU/p/c/advanced-materials/fluoropolymers/fkm/"
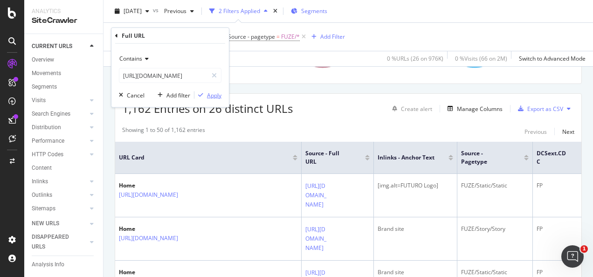
drag, startPoint x: 218, startPoint y: 96, endPoint x: 328, endPoint y: 4, distance: 142.7
click at [218, 96] on div "Apply" at bounding box center [214, 95] width 14 height 8
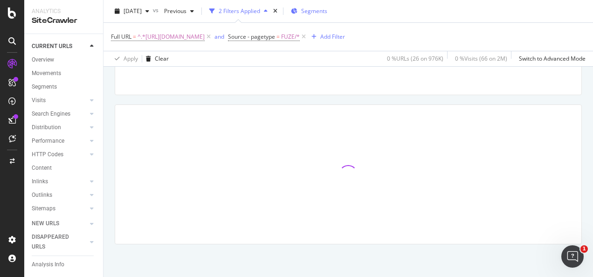
scroll to position [128, 0]
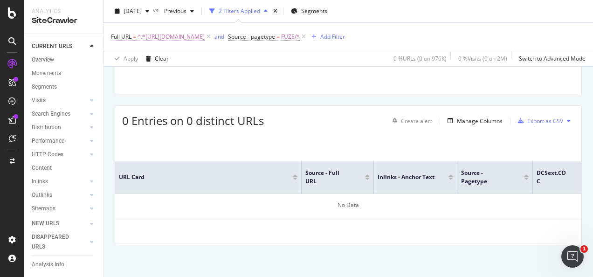
click at [205, 34] on span "^.*https://www.3m.com.au/3M/en_AU/p/c/advanced-materials/fluoropolymers/fkm/.*$" at bounding box center [171, 36] width 67 height 13
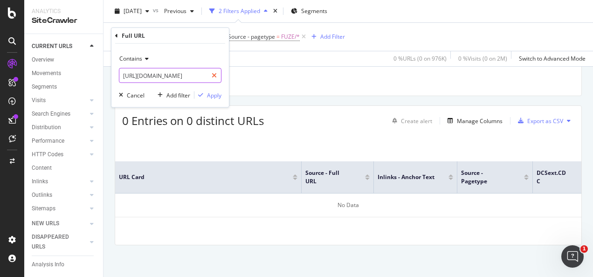
click at [215, 72] on icon at bounding box center [214, 75] width 5 height 7
click at [189, 82] on input "text" at bounding box center [170, 75] width 102 height 15
paste input "https://www.3m.com.au/3M/en_AU/p/d/v000183433/"
type input "https://www.3m.com.au/3M/en_AU/p/d/v000183433/"
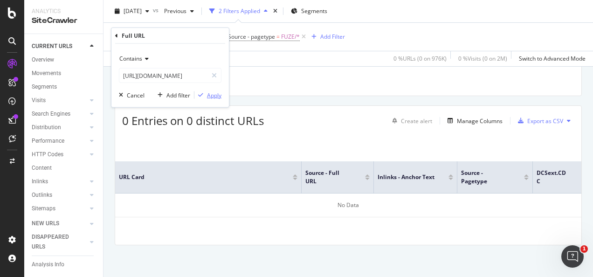
click at [201, 93] on icon "button" at bounding box center [200, 95] width 5 height 6
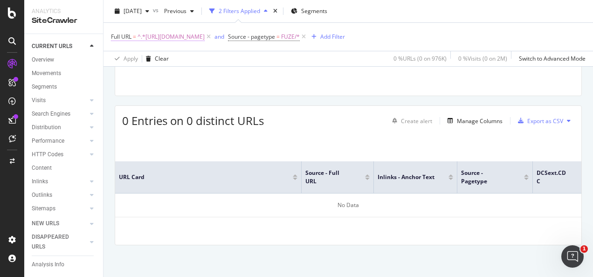
click at [205, 40] on span "^.*https://www.3m.com.au/3M/en_AU/p/d/v000183433/.*$" at bounding box center [171, 36] width 67 height 13
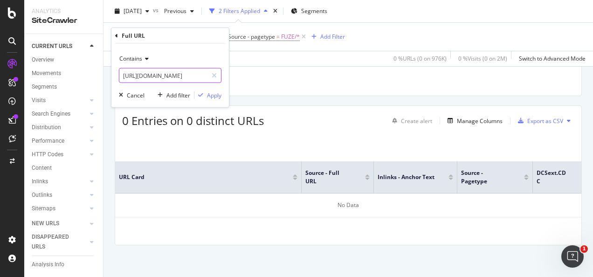
click at [210, 77] on div at bounding box center [215, 75] width 14 height 15
click at [196, 71] on input "text" at bounding box center [170, 75] width 102 height 15
paste input "https://www.3m.com.au/3M/en_AU/p/dc/v000183433/"
type input "https://www.3m.com.au/3M/en_AU/p/dc/v000183433/"
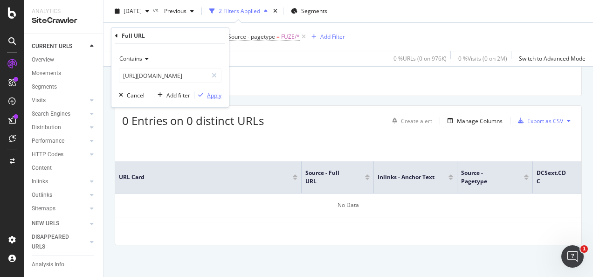
click at [209, 93] on div "Apply" at bounding box center [214, 95] width 14 height 8
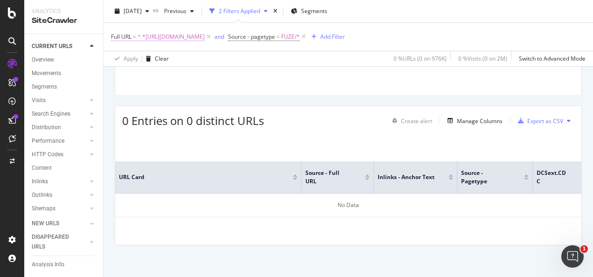
click at [205, 41] on span "^.*https://www.3m.com.au/3M/en_AU/p/dc/v000183433/.*$" at bounding box center [171, 36] width 67 height 13
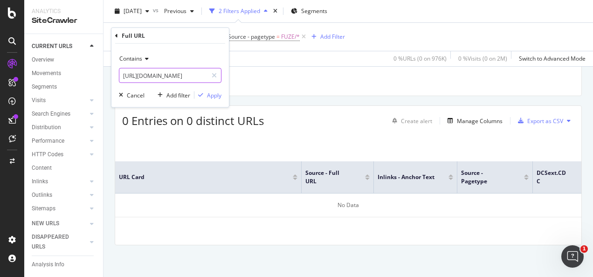
click at [216, 78] on icon at bounding box center [214, 75] width 5 height 7
click at [207, 77] on input "text" at bounding box center [170, 75] width 102 height 15
paste input "https://www.3m.com.sg/3M/en_SG/p/d/v000241515/"
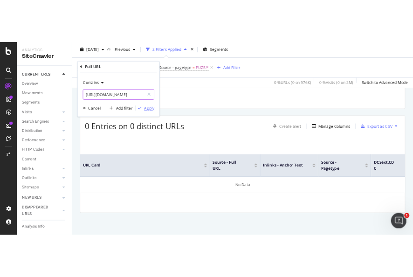
scroll to position [0, 56]
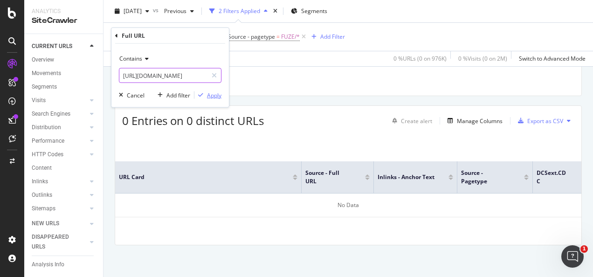
type input "https://www.3m.com.sg/3M/en_SG/p/d/v000241515/"
drag, startPoint x: 210, startPoint y: 96, endPoint x: 402, endPoint y: 3, distance: 213.7
click at [210, 97] on div "Apply" at bounding box center [214, 95] width 14 height 8
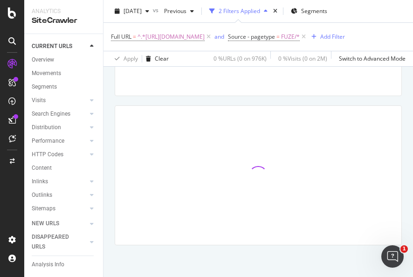
scroll to position [146, 0]
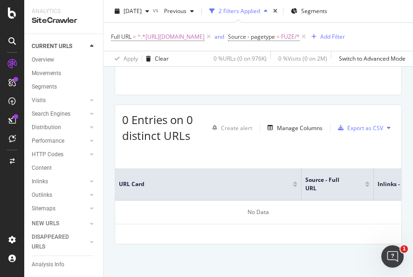
click at [332, 43] on div "Full URL = ^.*https://www.3m.com.sg/3M/en_SG/p/d/v000241515/.*$ and Source - pa…" at bounding box center [228, 36] width 234 height 13
click at [200, 39] on span "^.*https://www.3m.com.sg/3M/en_SG/p/d/v000241515/.*$" at bounding box center [171, 36] width 67 height 13
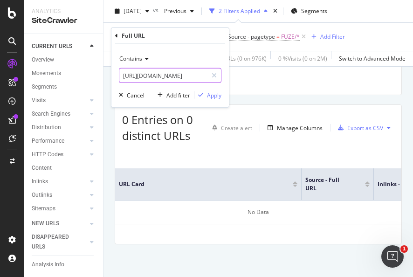
drag, startPoint x: 213, startPoint y: 78, endPoint x: 195, endPoint y: 73, distance: 18.0
click at [210, 77] on div at bounding box center [215, 75] width 14 height 15
drag, startPoint x: 195, startPoint y: 73, endPoint x: 210, endPoint y: 95, distance: 26.3
click at [196, 73] on input "text" at bounding box center [170, 75] width 102 height 15
paste input "https://www.3m.com.sg/3M/en_SG/p/d/v000241515/"
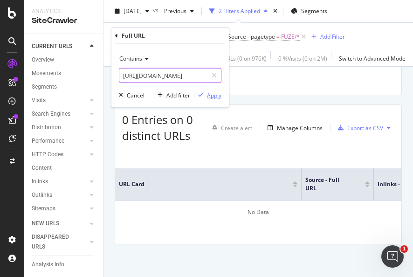
scroll to position [0, 56]
type input "https://www.3m.com.sg/3M/en_SG/p/d/v000241515/"
click at [208, 95] on div "Apply" at bounding box center [214, 95] width 14 height 8
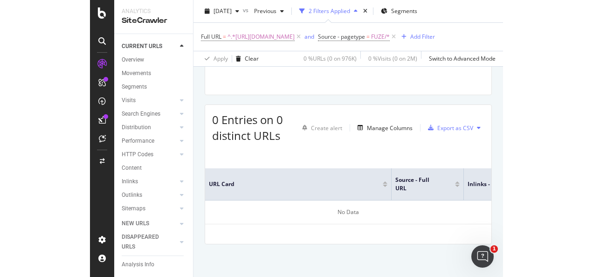
scroll to position [128, 0]
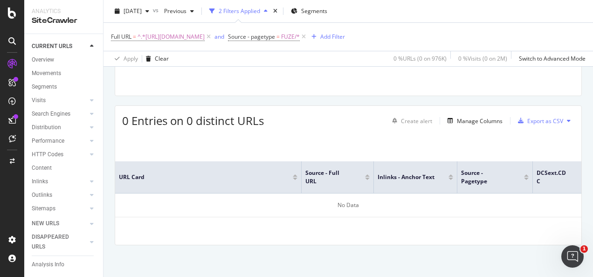
click at [279, 59] on div "Apply Clear 0 % URLs ( 0 on 976K ) 0 % Visits ( 0 on 2M ) Switch to Advanced Mo…" at bounding box center [349, 58] width 490 height 15
click at [205, 35] on span "^.*https://www.3m.com.sg/3M/en_SG/p/d/v000241515/.*$" at bounding box center [171, 36] width 67 height 13
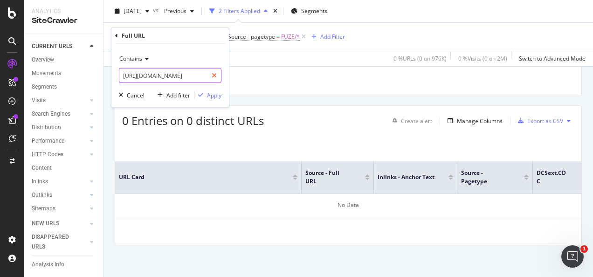
click at [214, 77] on icon at bounding box center [214, 75] width 5 height 7
drag, startPoint x: 206, startPoint y: 77, endPoint x: 209, endPoint y: 89, distance: 12.4
click at [206, 77] on input "text" at bounding box center [170, 75] width 102 height 15
paste input "https://www.3m.com.vn/3M/vi_VN/p/d/v000062874/"
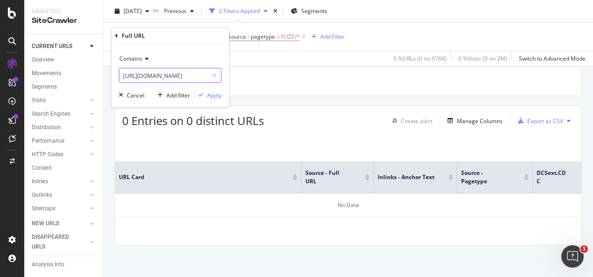
type input "https://www.3m.com.vn/3M/vi_VN/p/d/v000062874/"
click at [210, 95] on div "Apply" at bounding box center [214, 95] width 14 height 8
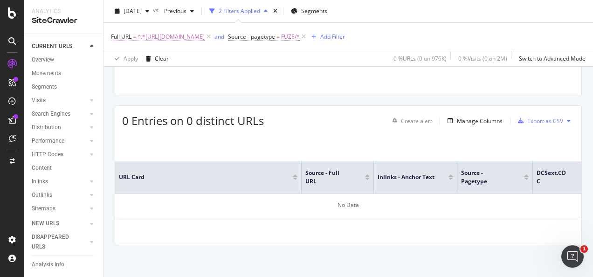
click at [205, 37] on span "^.*https://www.3m.com.vn/3M/vi_VN/p/d/v000062874/.*$" at bounding box center [171, 36] width 67 height 13
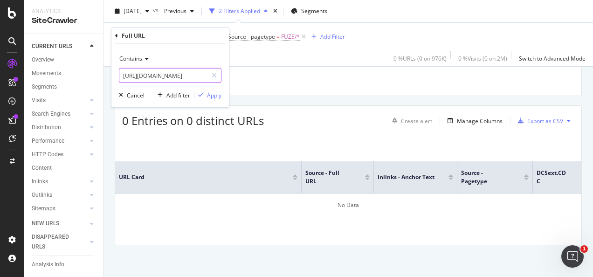
click at [214, 75] on icon at bounding box center [214, 75] width 5 height 7
click at [206, 74] on input "text" at bounding box center [170, 75] width 102 height 15
paste input "https://www.3m.com.vn/3M/vi_VN/p/dc/v000062874/"
type input "https://www.3m.com.vn/3M/vi_VN/p/dc/v000062874/"
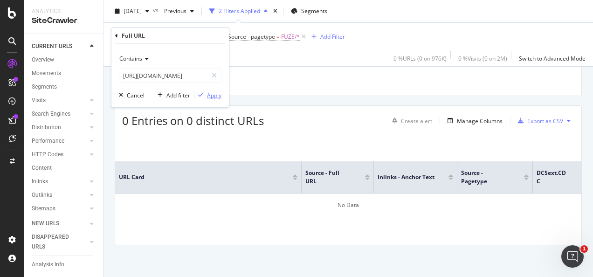
click at [213, 98] on div "Apply" at bounding box center [214, 95] width 14 height 8
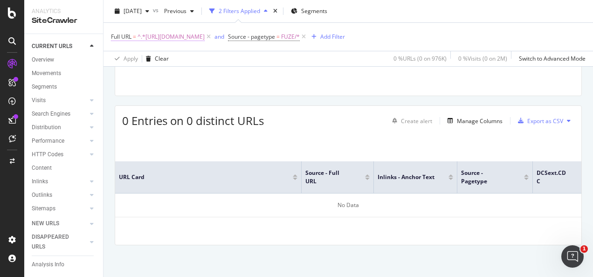
click at [205, 37] on span "^.*https://www.3m.com.vn/3M/vi_VN/p/dc/v000062874/.*$" at bounding box center [171, 36] width 67 height 13
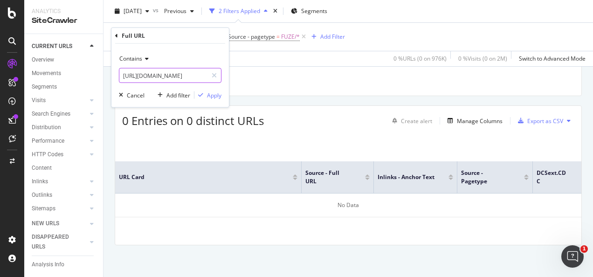
click at [217, 75] on div at bounding box center [215, 75] width 14 height 15
click at [204, 75] on input "text" at bounding box center [170, 75] width 102 height 15
paste input "https://www.3m.com.vn/3M/vi_VN/p/d/v000179630/"
type input "https://www.3m.com.vn/3M/vi_VN/p/d/v000179630/"
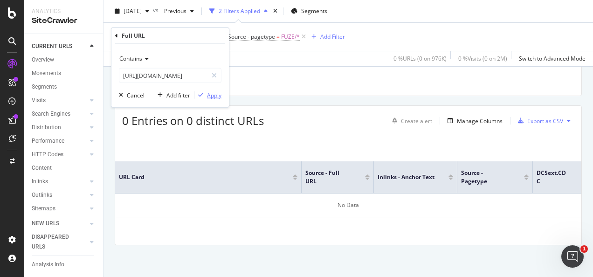
click at [217, 95] on div "Apply" at bounding box center [214, 95] width 14 height 8
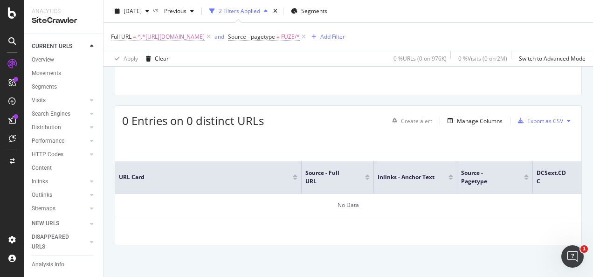
click at [205, 36] on span "^.*https://www.3m.com.vn/3M/vi_VN/p/d/v000179630/.*$" at bounding box center [171, 36] width 67 height 13
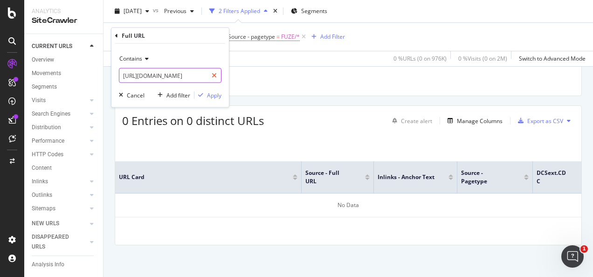
click at [216, 72] on icon at bounding box center [214, 75] width 5 height 7
click at [200, 75] on input "text" at bounding box center [170, 75] width 102 height 15
paste input "https://www.3m.com.vn/3M/vi_VN/p/dc/v000179630/"
type input "https://www.3m.com.vn/3M/vi_VN/p/dc/v000179630/"
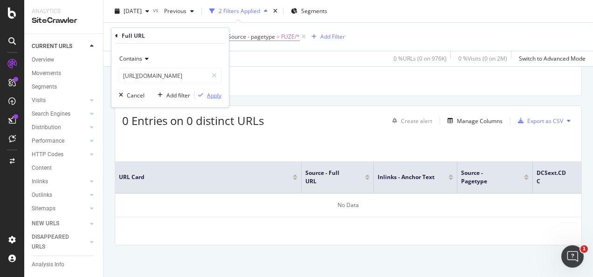
click at [214, 95] on div "Apply" at bounding box center [214, 95] width 14 height 8
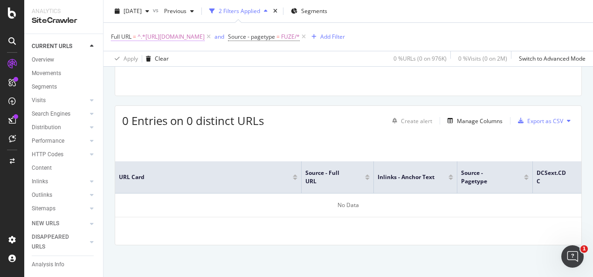
click at [205, 42] on span "^.*https://www.3m.com.vn/3M/vi_VN/p/dc/v000179630/.*$" at bounding box center [171, 36] width 67 height 13
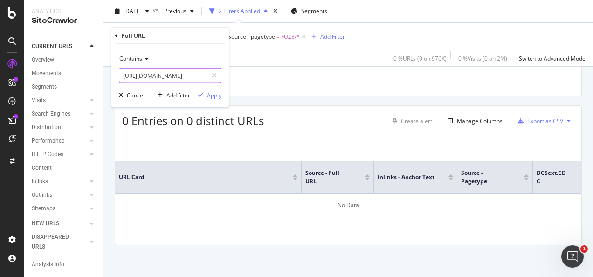
drag, startPoint x: 213, startPoint y: 74, endPoint x: 207, endPoint y: 75, distance: 5.8
click at [213, 74] on icon at bounding box center [214, 75] width 5 height 7
click at [207, 75] on input "text" at bounding box center [163, 75] width 88 height 15
paste input "https://www.3m.co.th/3M/th_TH/electronics-th/Semi-Conductors/"
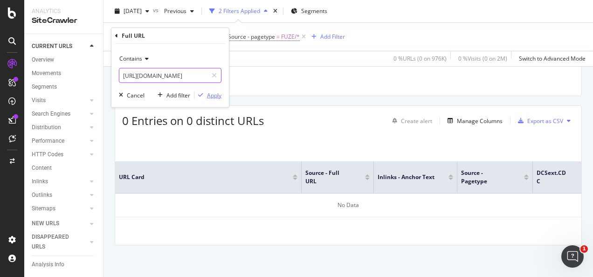
type input "https://www.3m.co.th/3M/th_TH/electronics-th/Semi-Conductors/"
click at [214, 98] on div "Apply" at bounding box center [214, 95] width 14 height 8
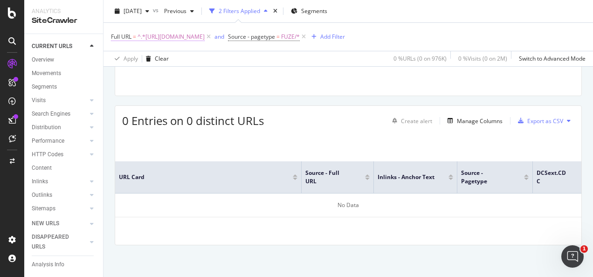
click at [205, 35] on span "^.*https://www.3m.co.th/3M/th_TH/electronics-th/Semi-Conductors/.*$" at bounding box center [171, 36] width 67 height 13
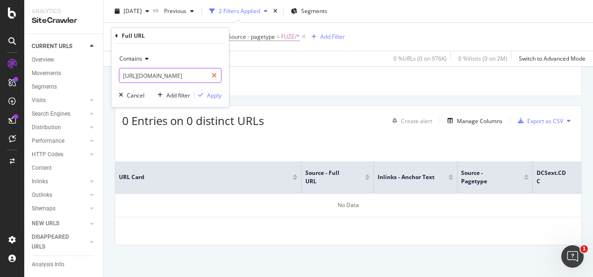
click at [209, 73] on div at bounding box center [215, 75] width 14 height 15
click at [192, 77] on input "text" at bounding box center [170, 75] width 102 height 15
paste input "https://www.3m.co.th/3M/th_TH/electronics-th/industrial-manufacturing/"
type input "https://www.3m.co.th/3M/th_TH/electronics-th/industrial-manufacturing/"
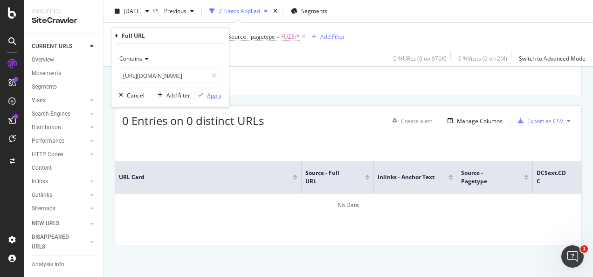
scroll to position [0, 0]
click at [210, 95] on div "Apply" at bounding box center [214, 95] width 14 height 8
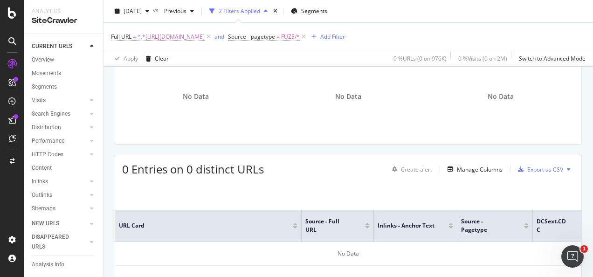
scroll to position [35, 0]
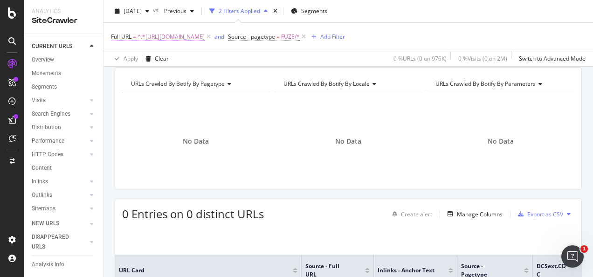
click at [205, 41] on span "^.*https://www.3m.co.th/3M/th_TH/electronics-th/industrial-manufacturing/.*$" at bounding box center [171, 36] width 67 height 13
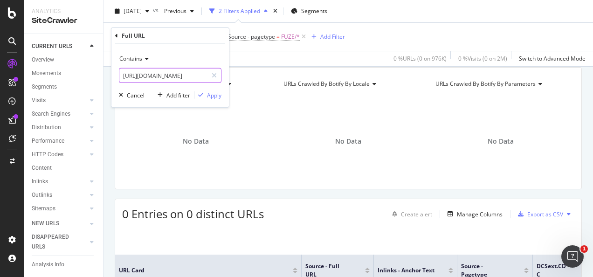
drag, startPoint x: 220, startPoint y: 72, endPoint x: 207, endPoint y: 74, distance: 13.1
click at [219, 72] on div at bounding box center [215, 75] width 14 height 15
click at [207, 74] on input "text" at bounding box center [170, 75] width 102 height 15
paste input "https://www.3m.co.th/3M/th_TH/electronics-th/consumer-electronics/"
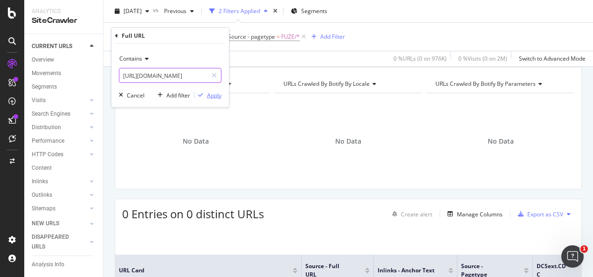
type input "https://www.3m.co.th/3M/th_TH/electronics-th/consumer-electronics/"
click at [213, 91] on div "Apply" at bounding box center [214, 95] width 14 height 8
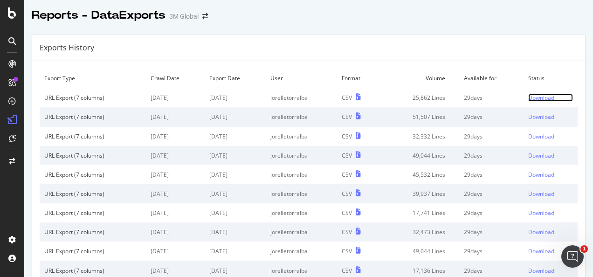
click at [529, 98] on div "Download" at bounding box center [542, 98] width 26 height 8
click at [533, 98] on div "Download" at bounding box center [542, 98] width 26 height 8
click at [531, 96] on div "Download" at bounding box center [542, 98] width 26 height 8
click at [531, 95] on div "Download" at bounding box center [542, 98] width 26 height 8
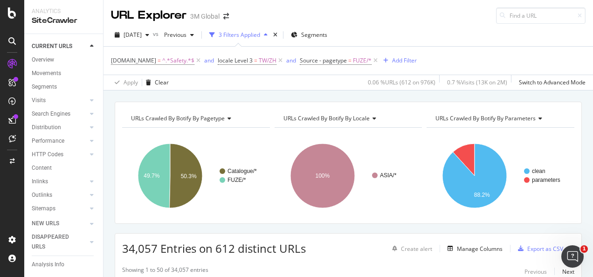
scroll to position [141, 0]
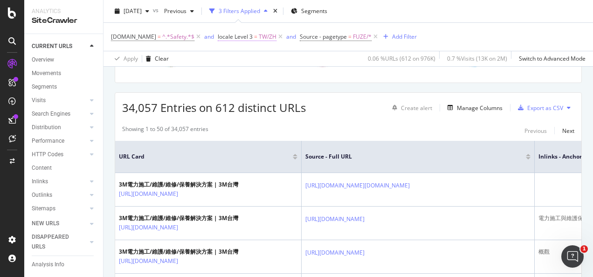
click at [249, 35] on span "locale Level 3" at bounding box center [235, 37] width 35 height 8
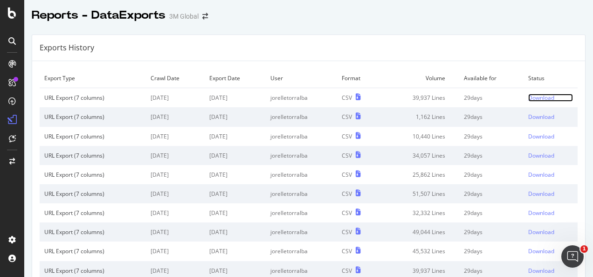
click at [533, 95] on div "Download" at bounding box center [542, 98] width 26 height 8
